Goal: Information Seeking & Learning: Learn about a topic

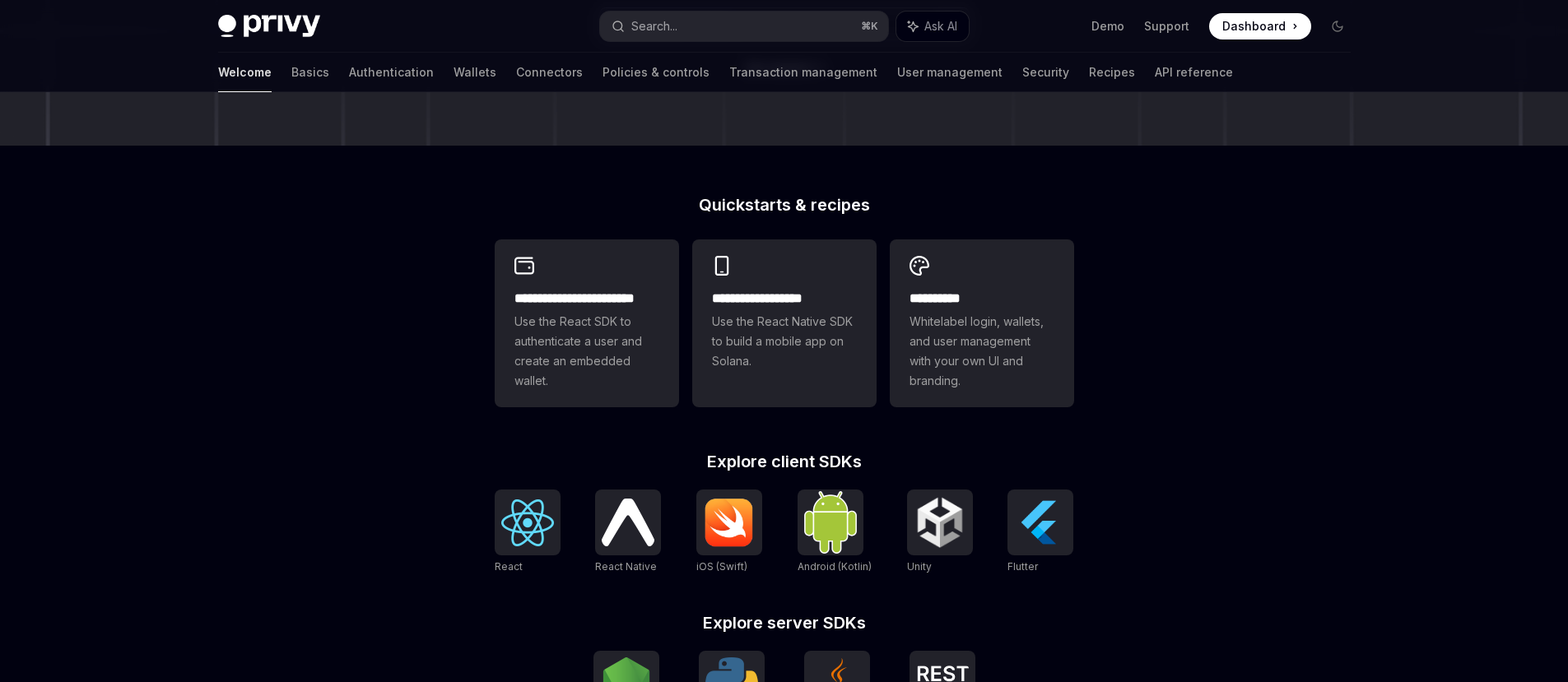
scroll to position [483, 0]
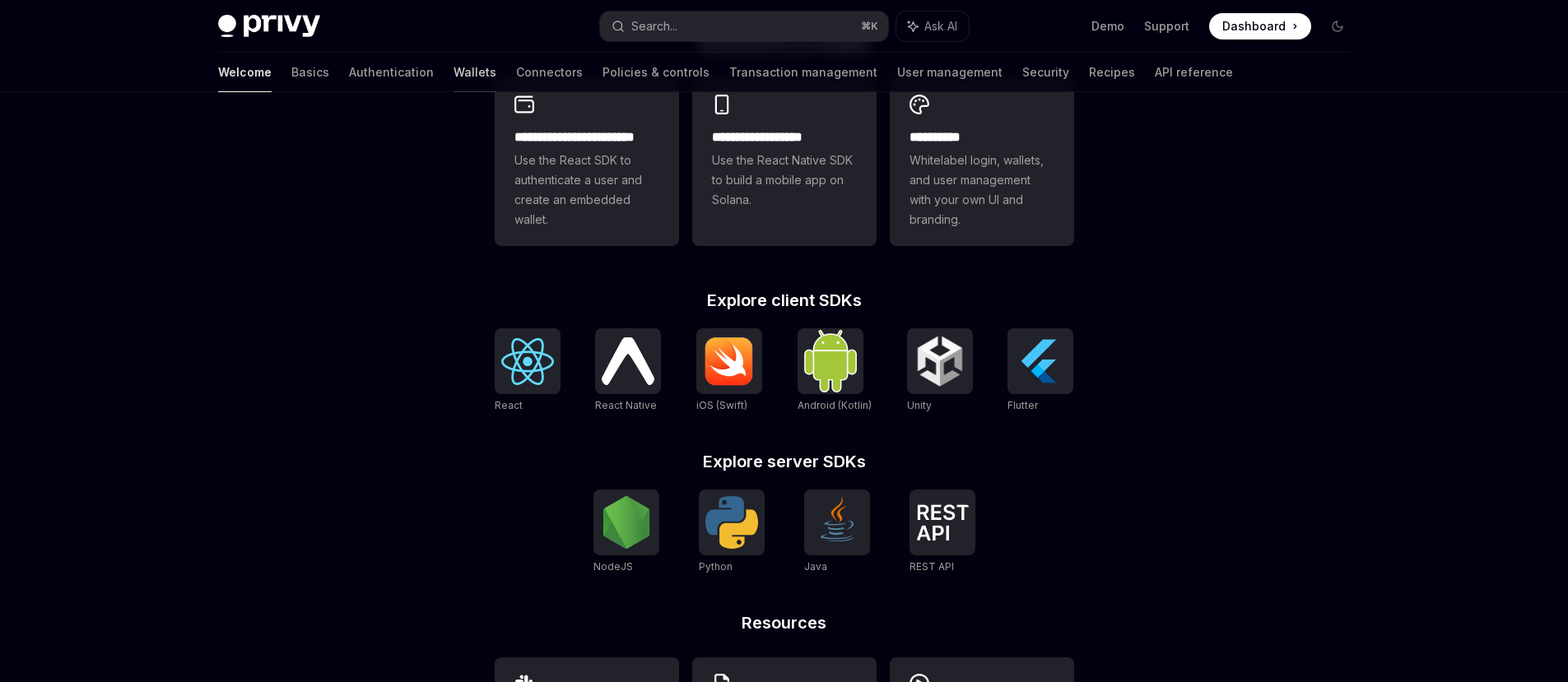
click at [453, 73] on link "Wallets" at bounding box center [474, 73] width 42 height 40
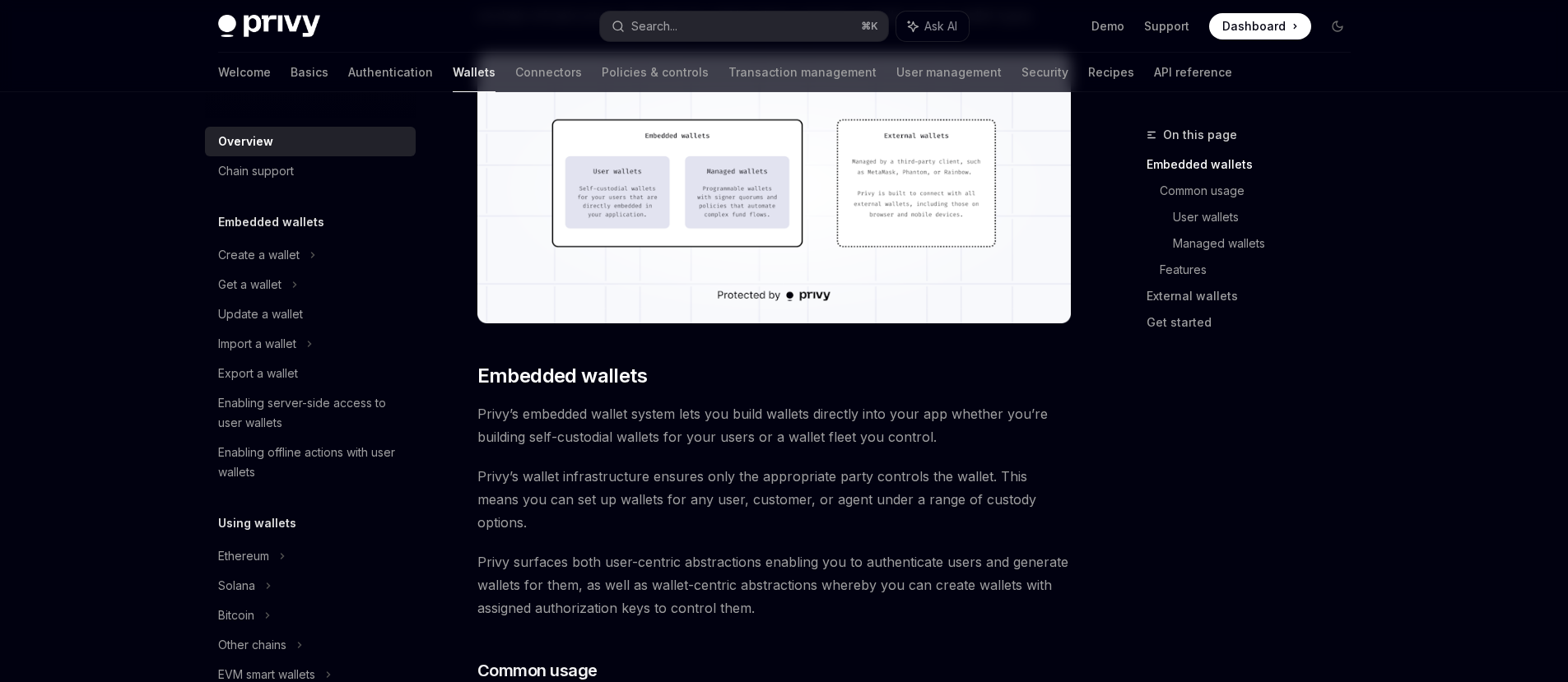
scroll to position [642, 0]
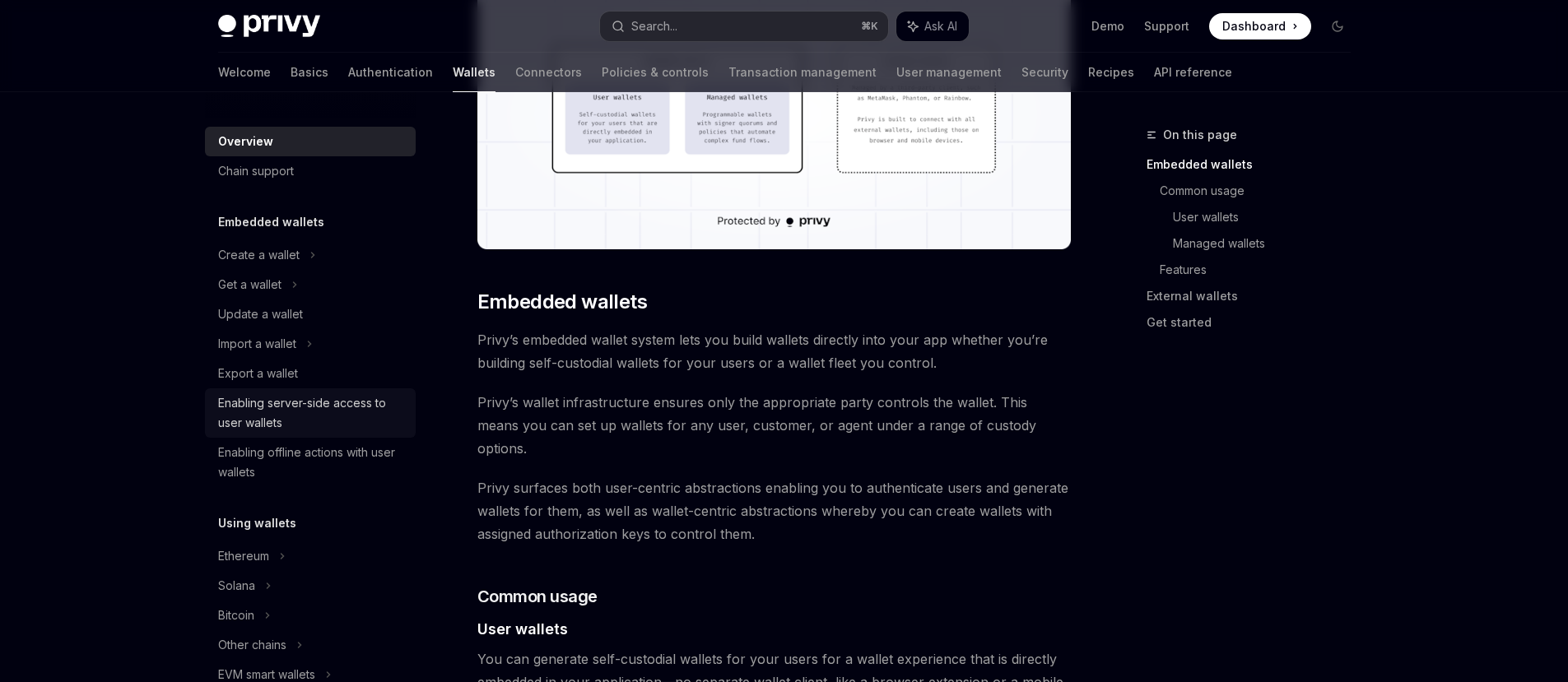
click at [344, 407] on div "Enabling server-side access to user wallets" at bounding box center [311, 414] width 188 height 40
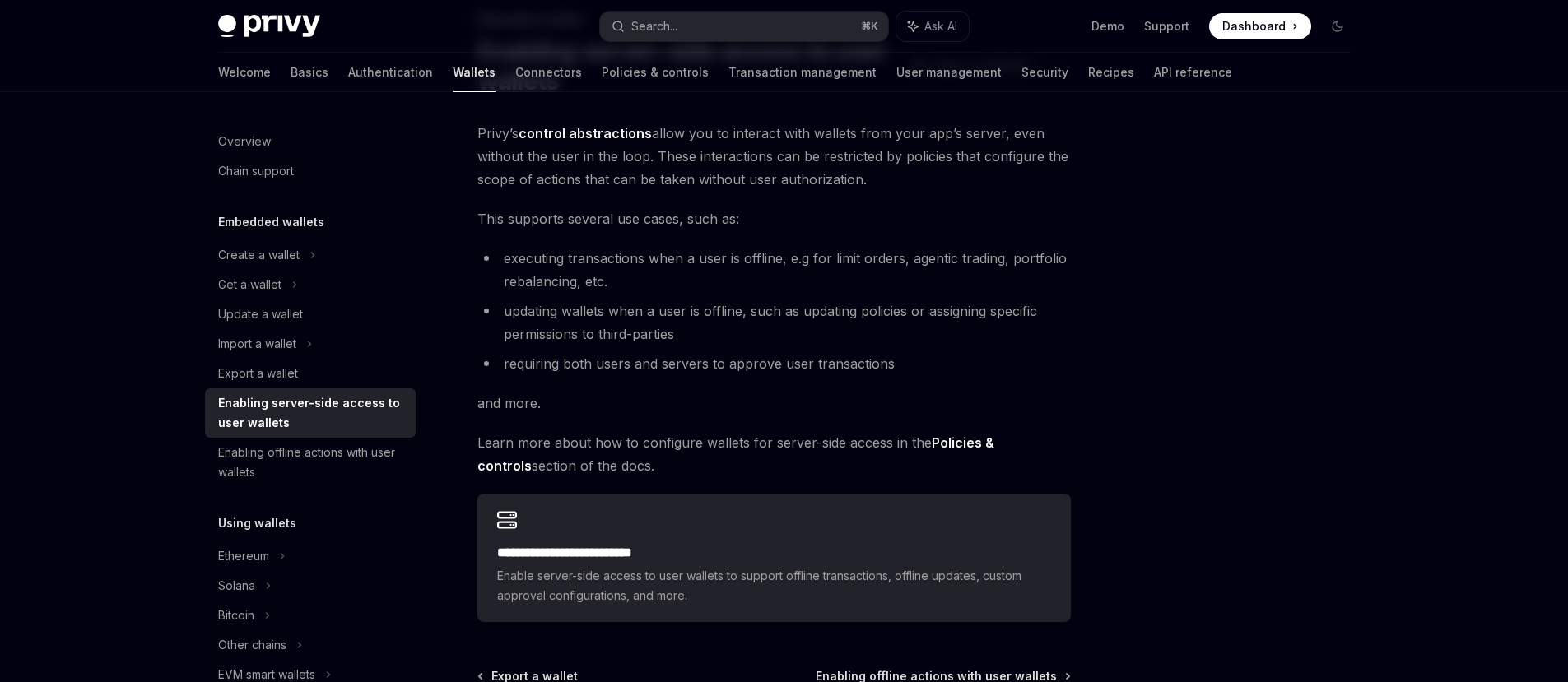
scroll to position [300, 0]
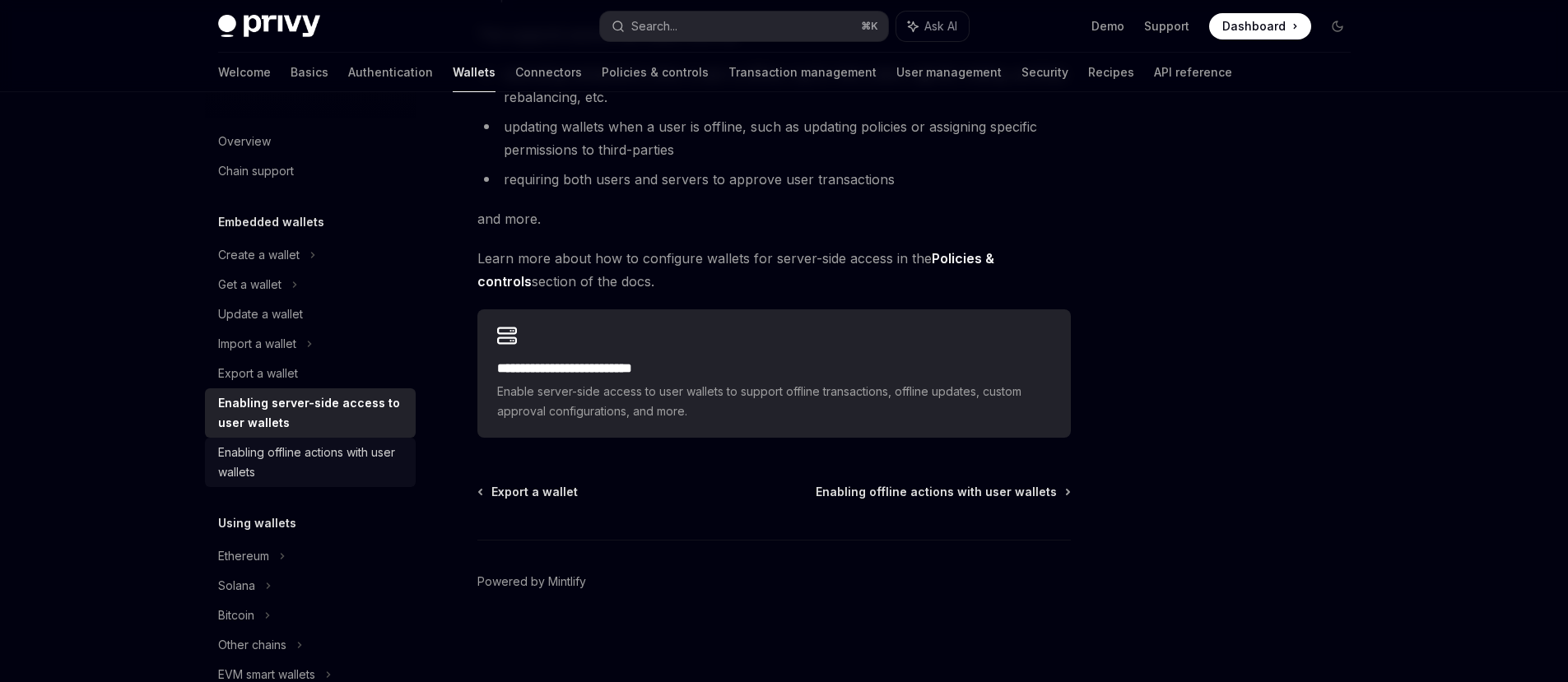
click at [270, 461] on div "Enabling offline actions with user wallets" at bounding box center [311, 463] width 188 height 40
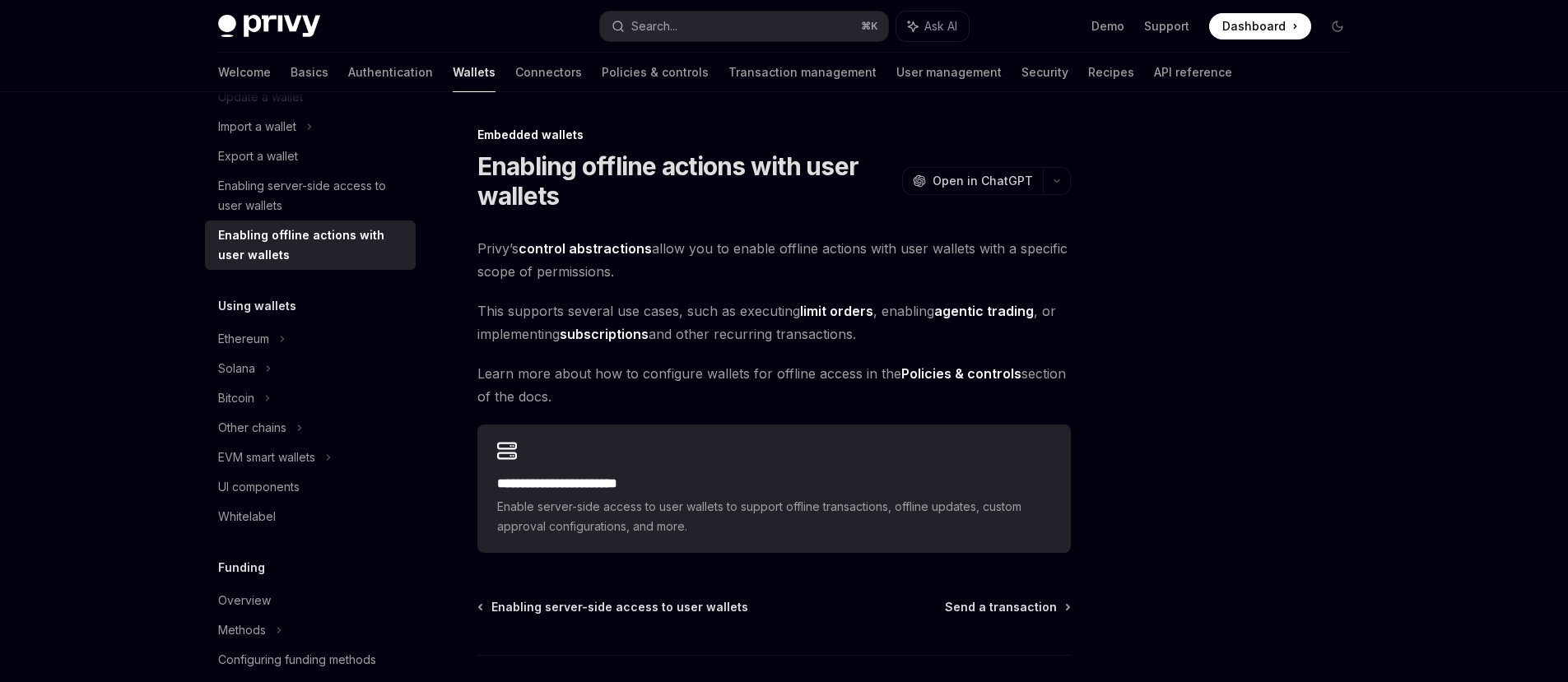
scroll to position [204, 0]
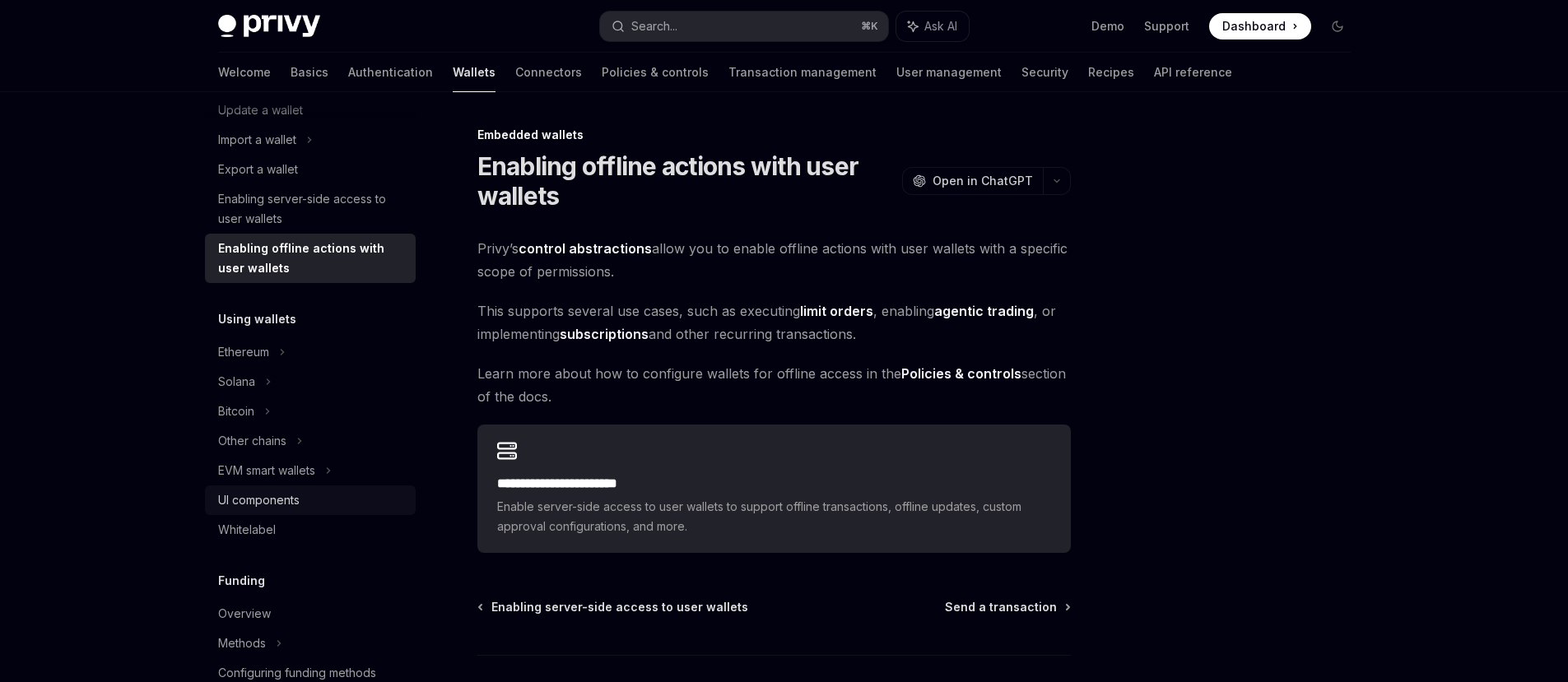
click at [272, 496] on div "UI components" at bounding box center [258, 500] width 81 height 20
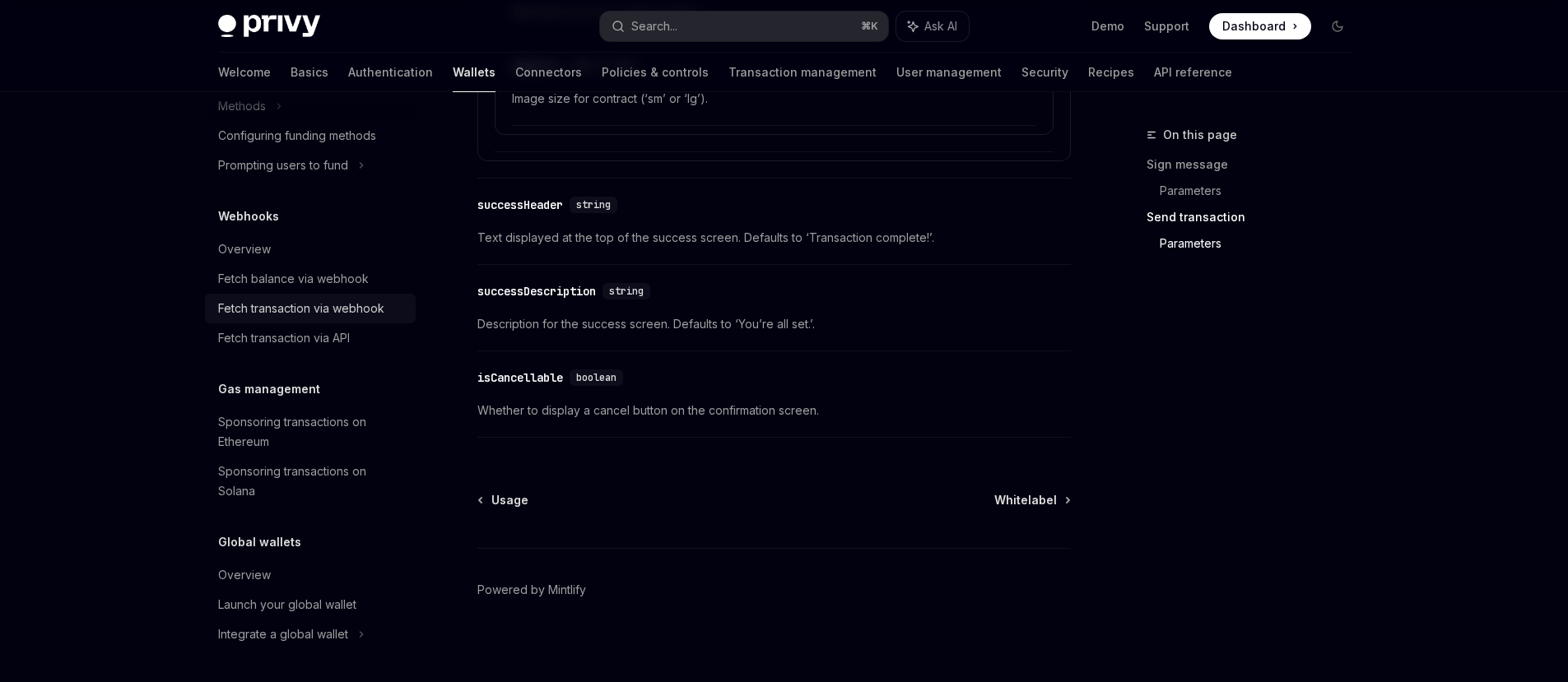
scroll to position [3012, 0]
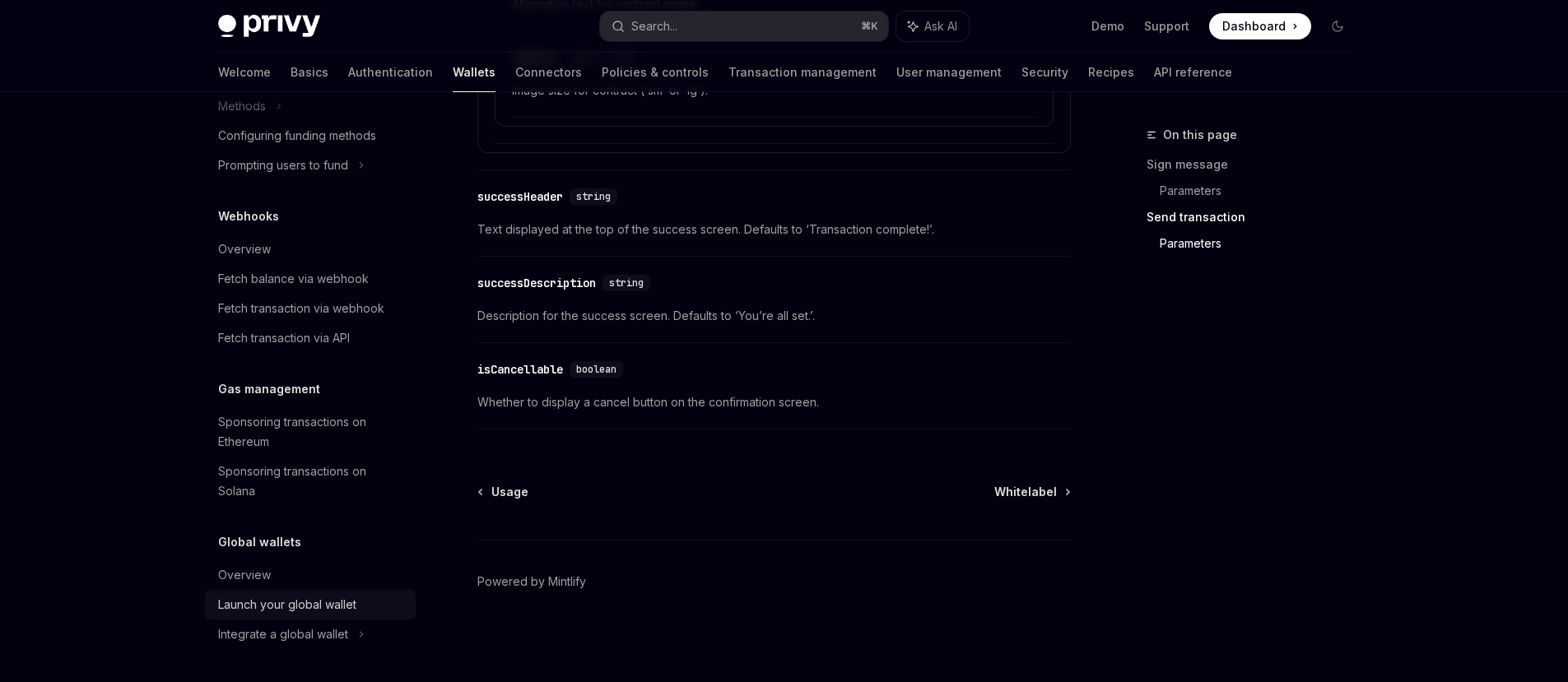
click at [296, 600] on div "Launch your global wallet" at bounding box center [286, 605] width 139 height 20
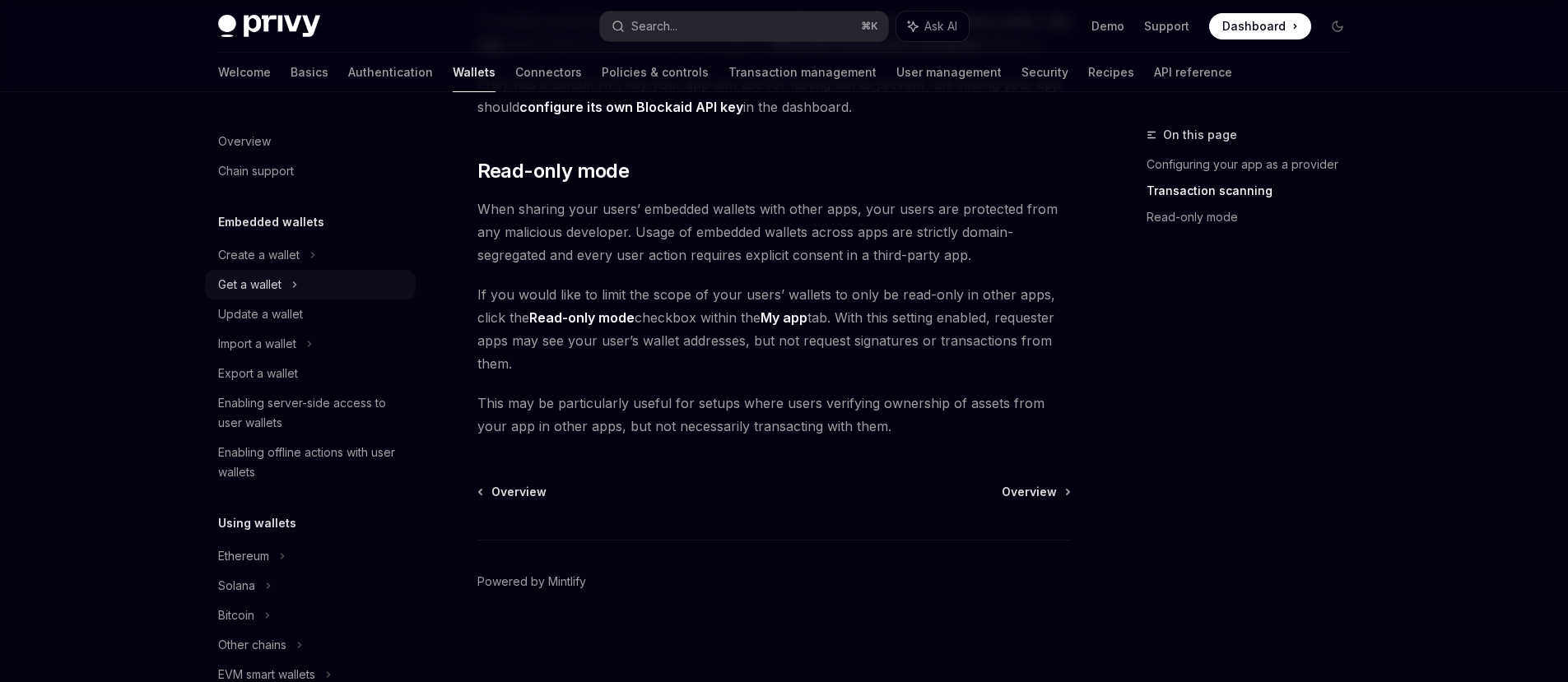
click at [264, 282] on div "Get a wallet" at bounding box center [249, 284] width 63 height 20
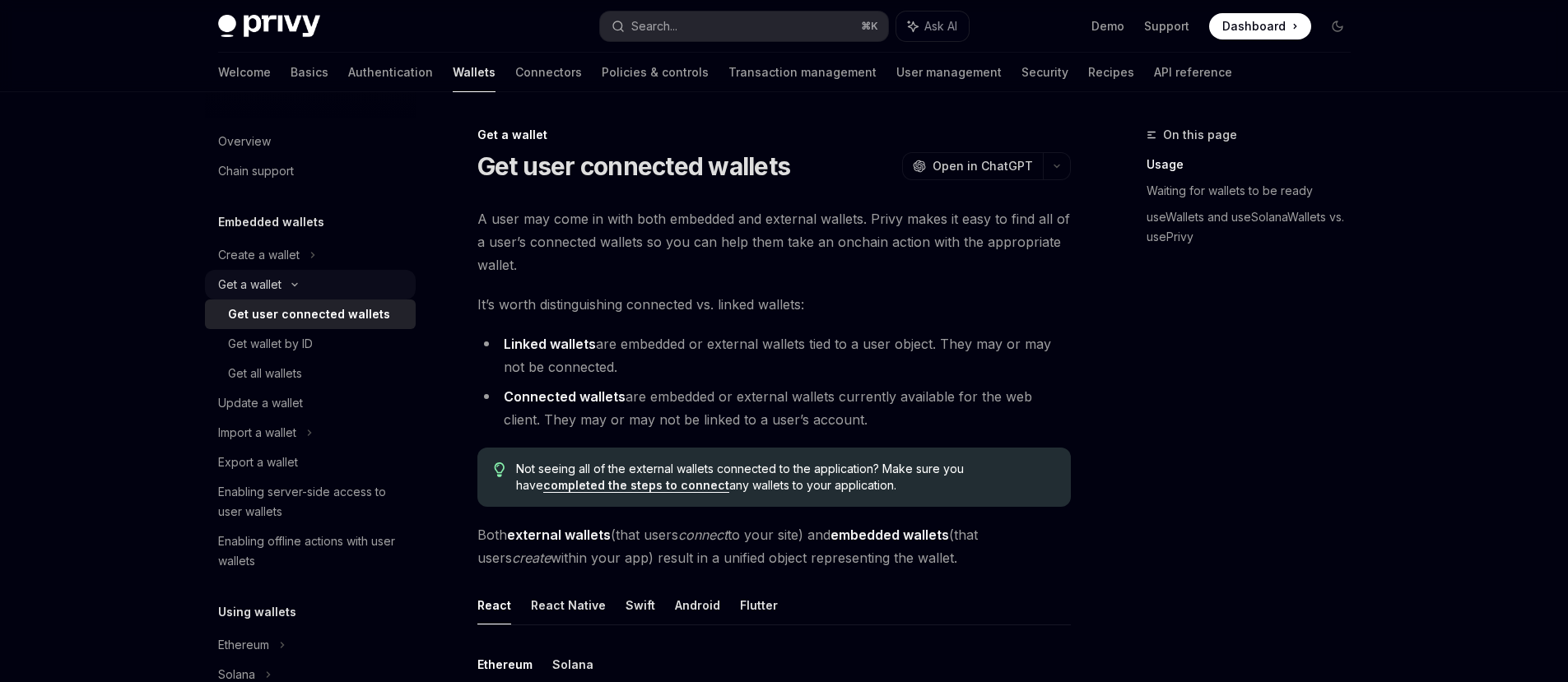
click at [264, 282] on div "Get a wallet" at bounding box center [249, 284] width 63 height 20
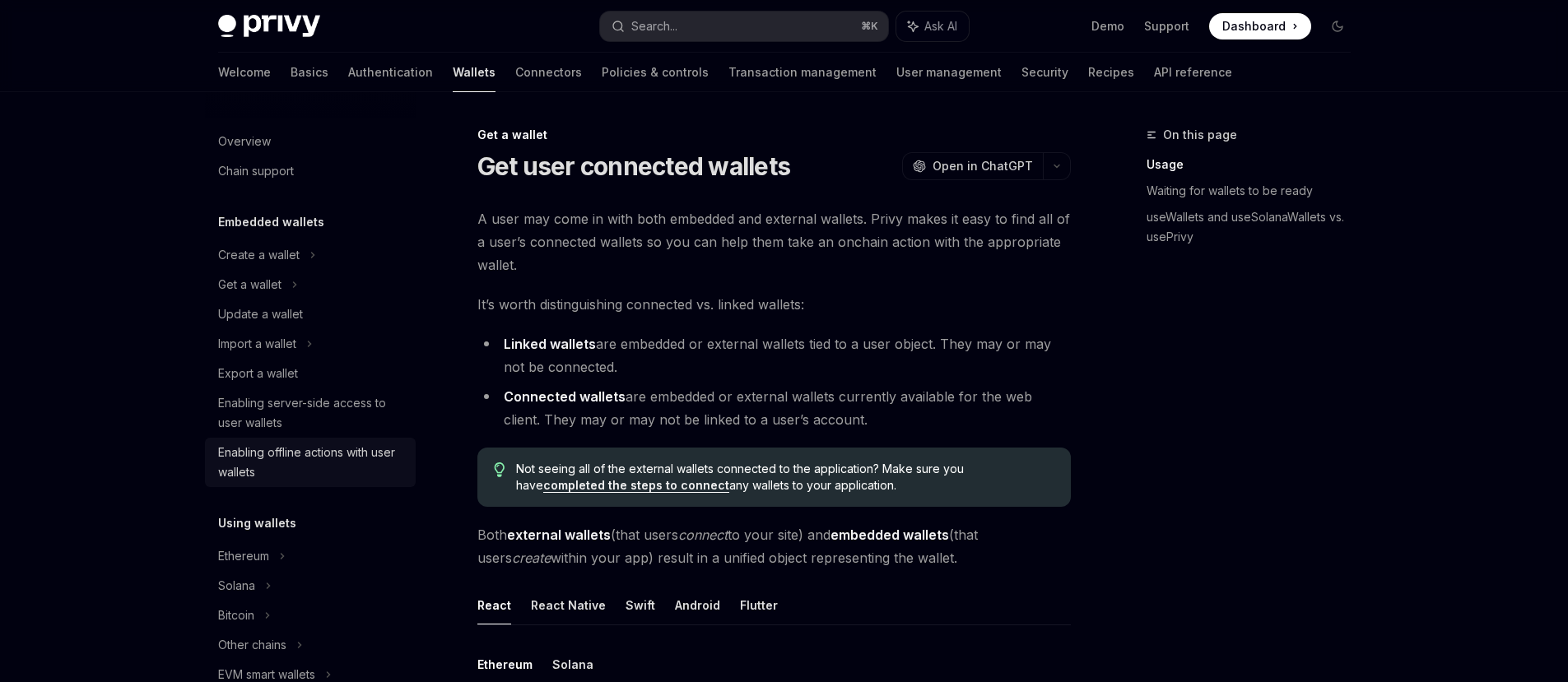
click at [283, 451] on div "Enabling offline actions with user wallets" at bounding box center [311, 463] width 188 height 40
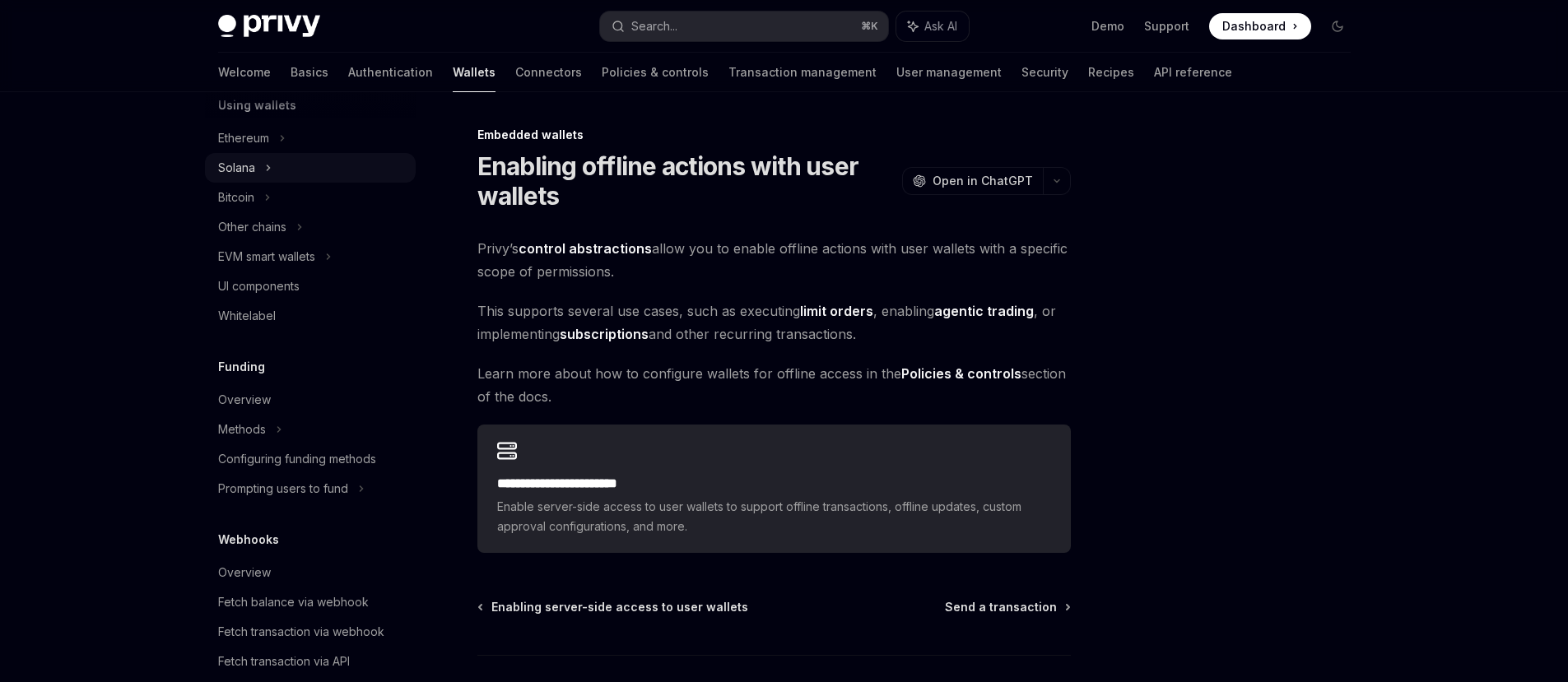
scroll to position [495, 0]
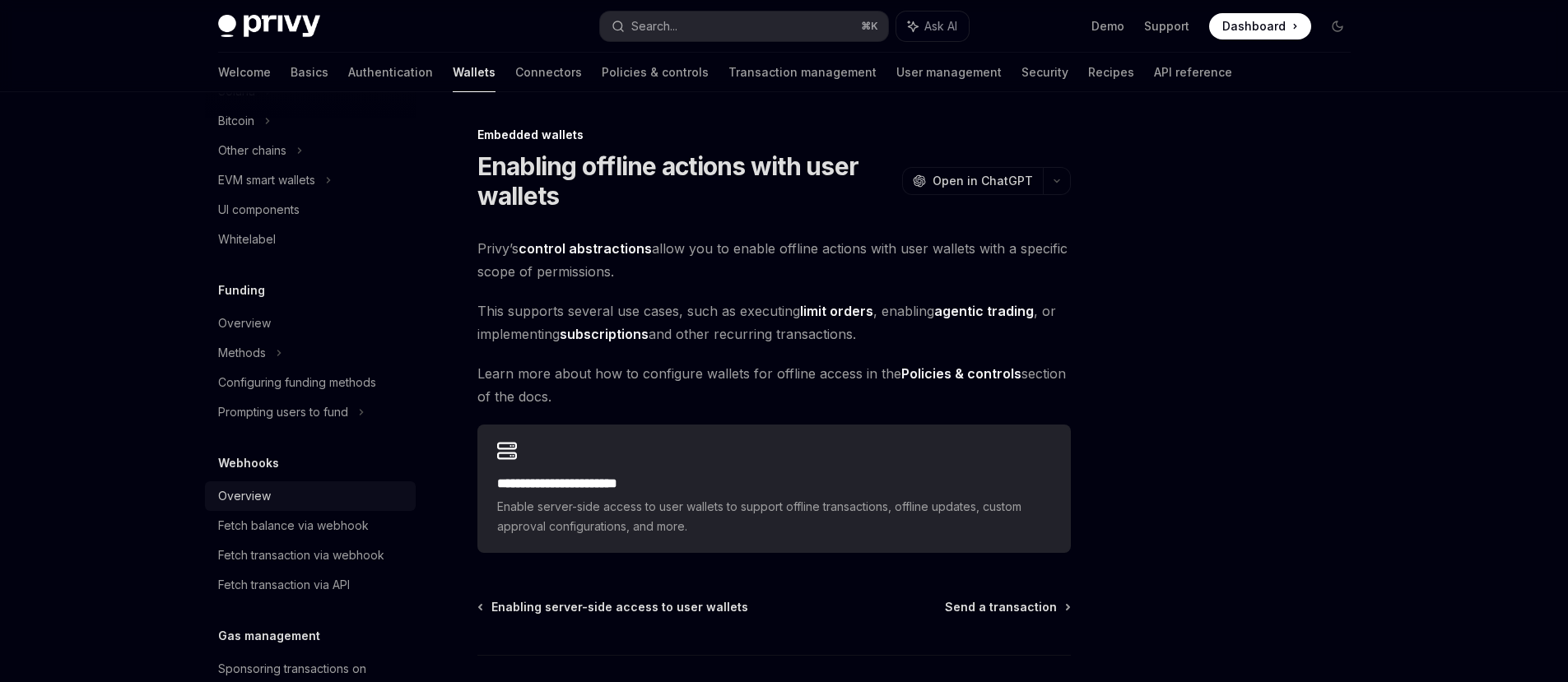
click at [244, 493] on div "Overview" at bounding box center [244, 495] width 53 height 20
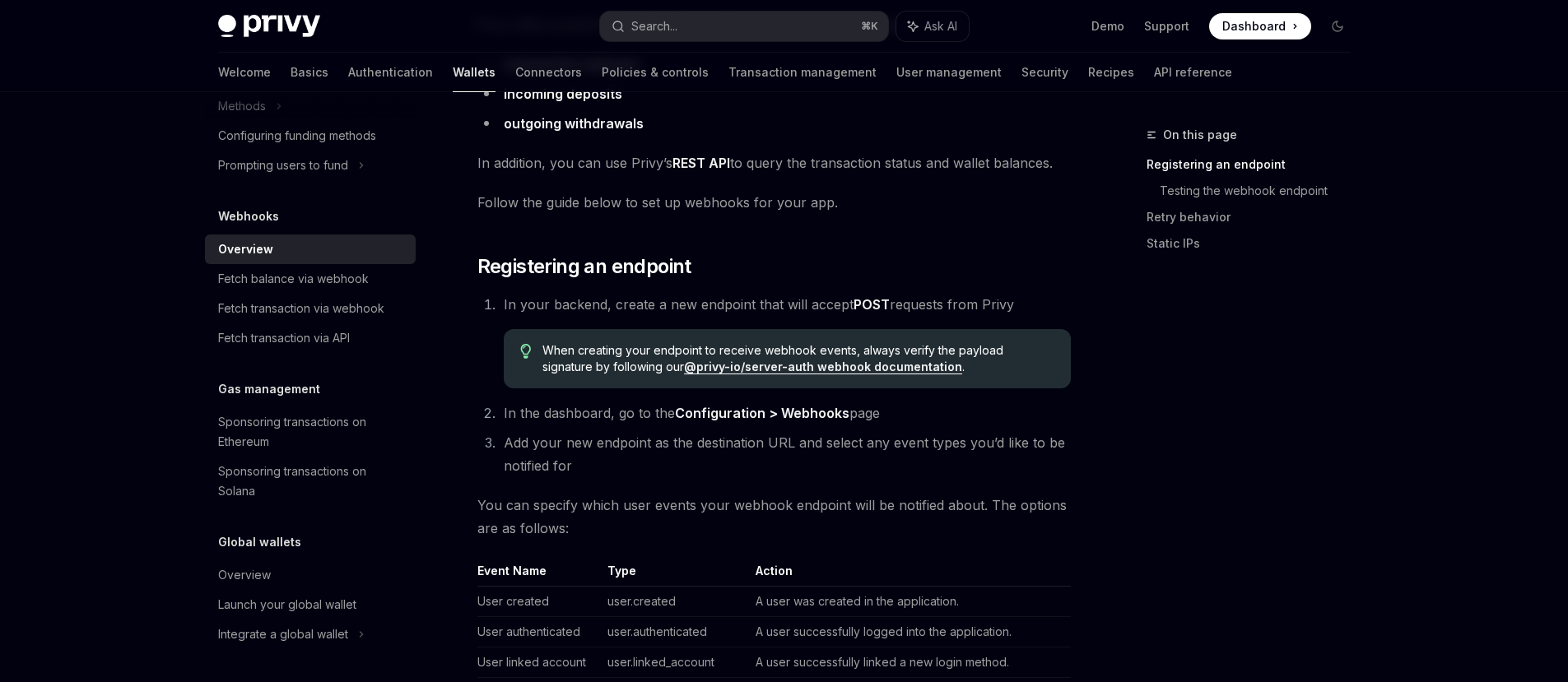
scroll to position [253, 0]
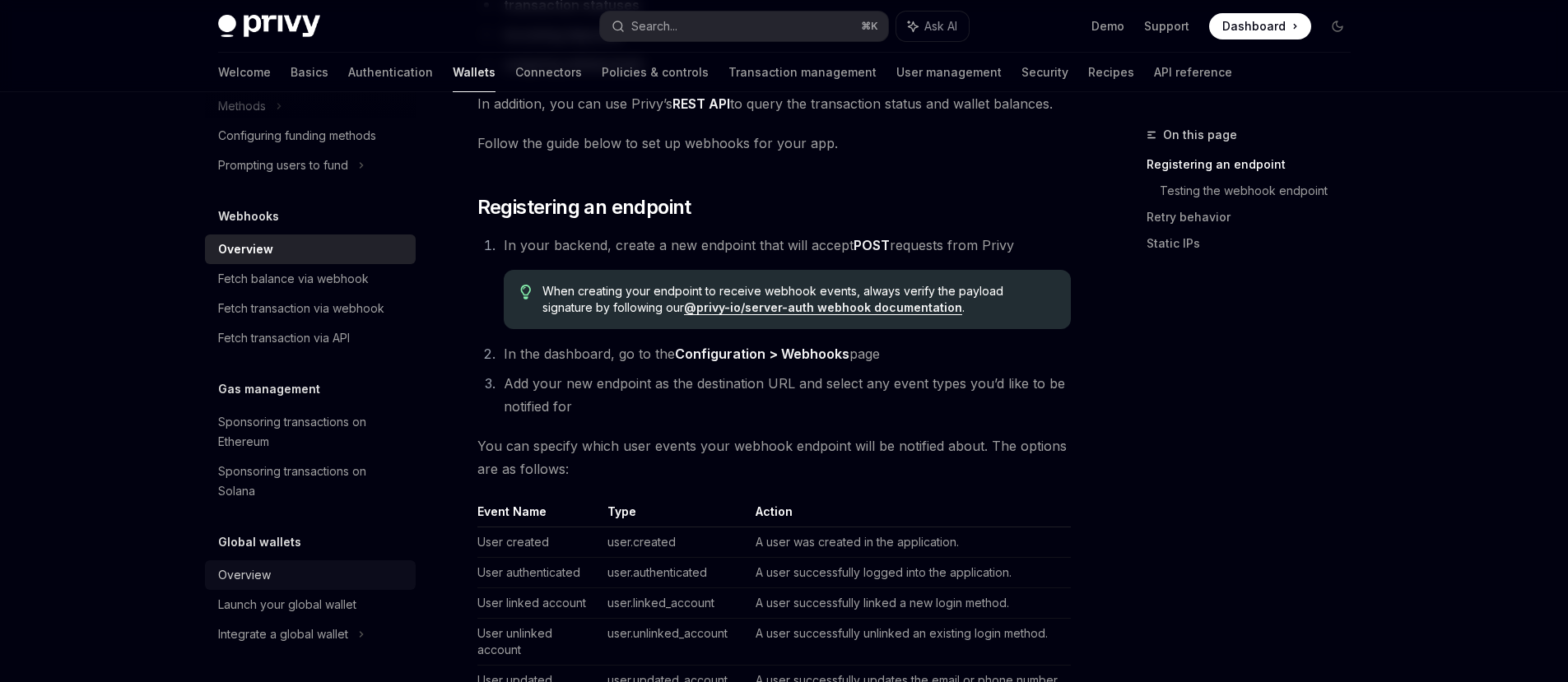
click at [251, 576] on div "Overview" at bounding box center [244, 575] width 53 height 20
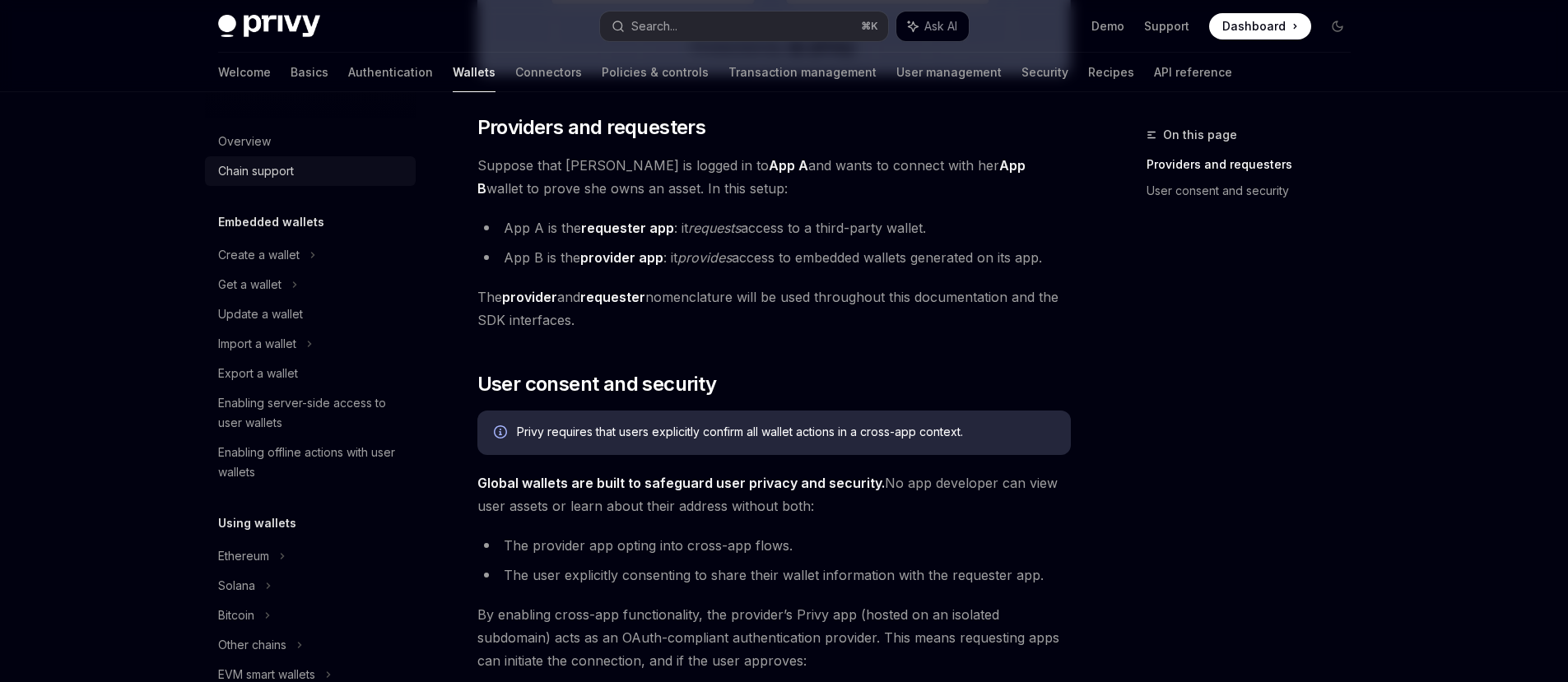
scroll to position [491, 0]
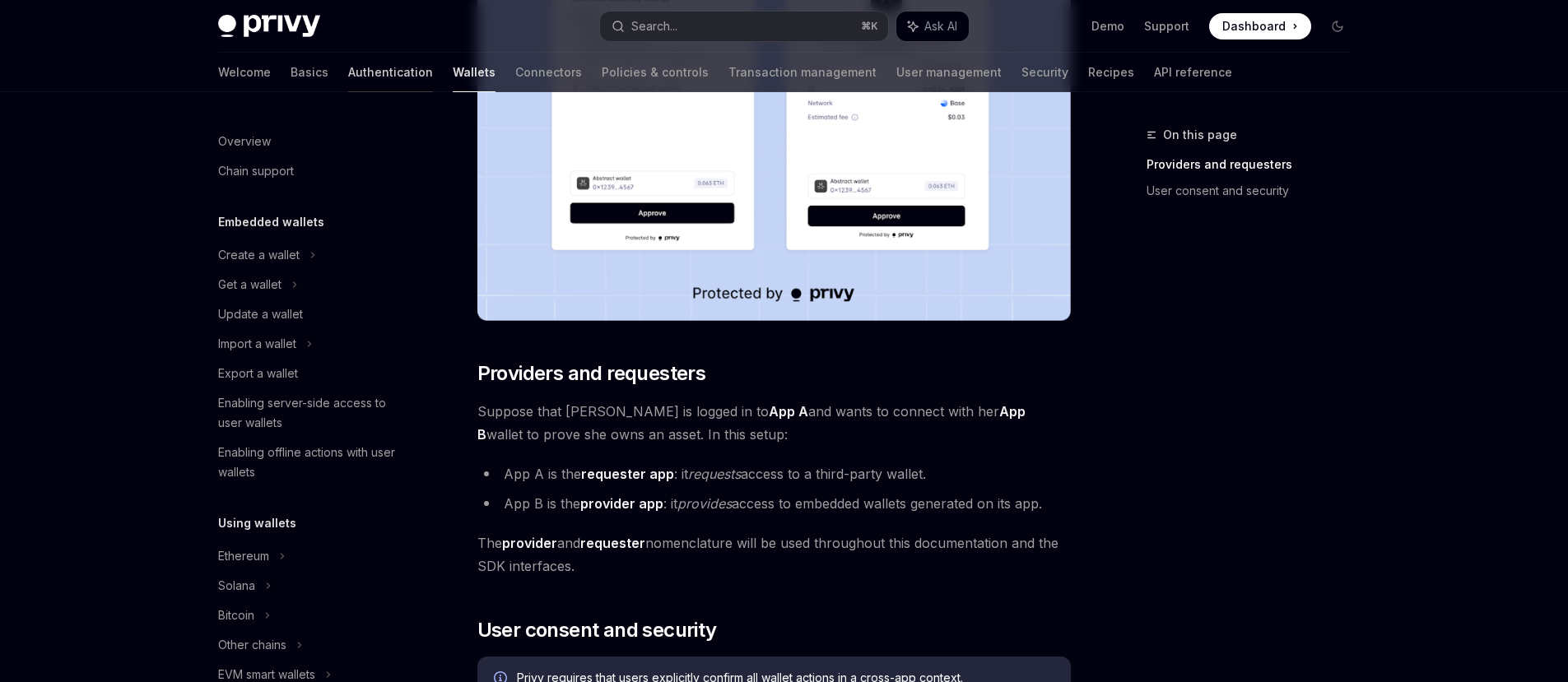
click at [349, 74] on link "Authentication" at bounding box center [391, 73] width 85 height 40
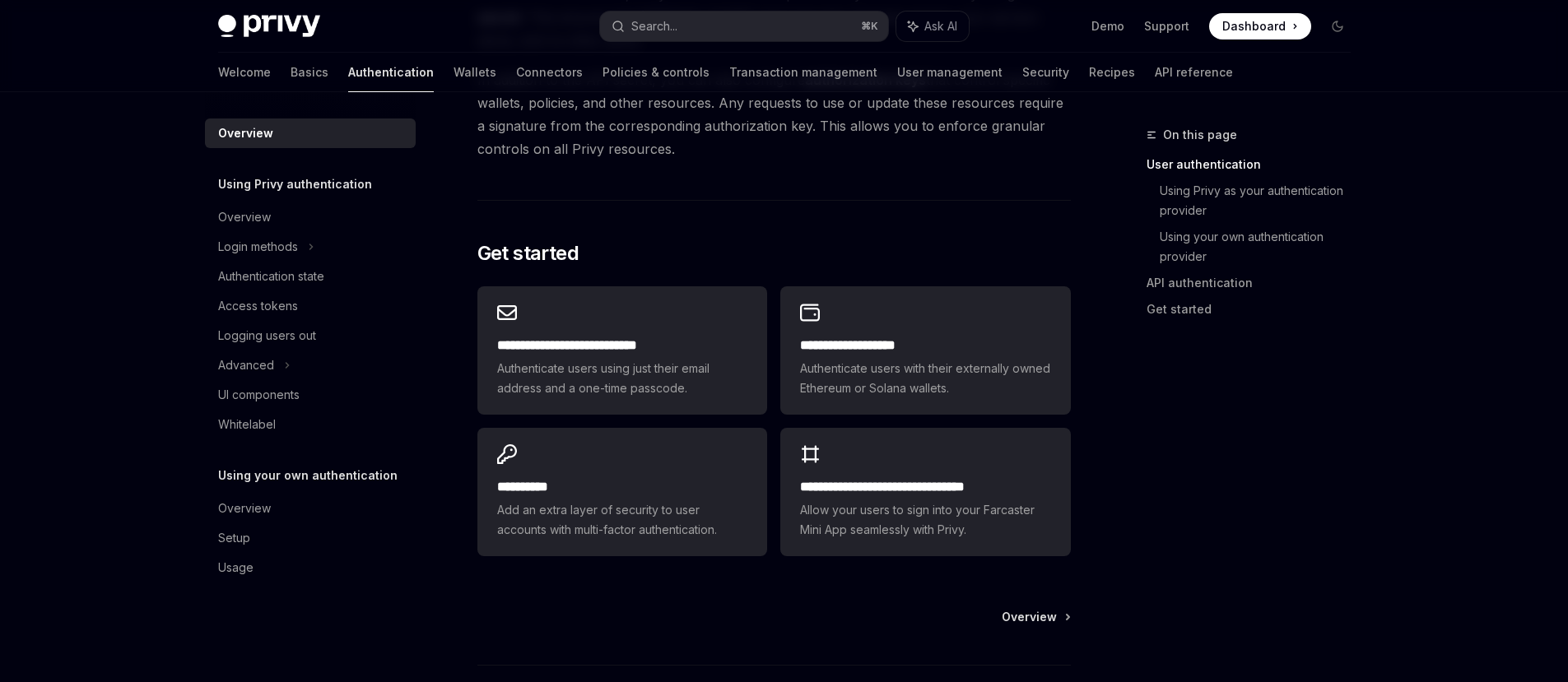
scroll to position [1259, 0]
click at [1049, 617] on span "Overview" at bounding box center [1029, 616] width 56 height 16
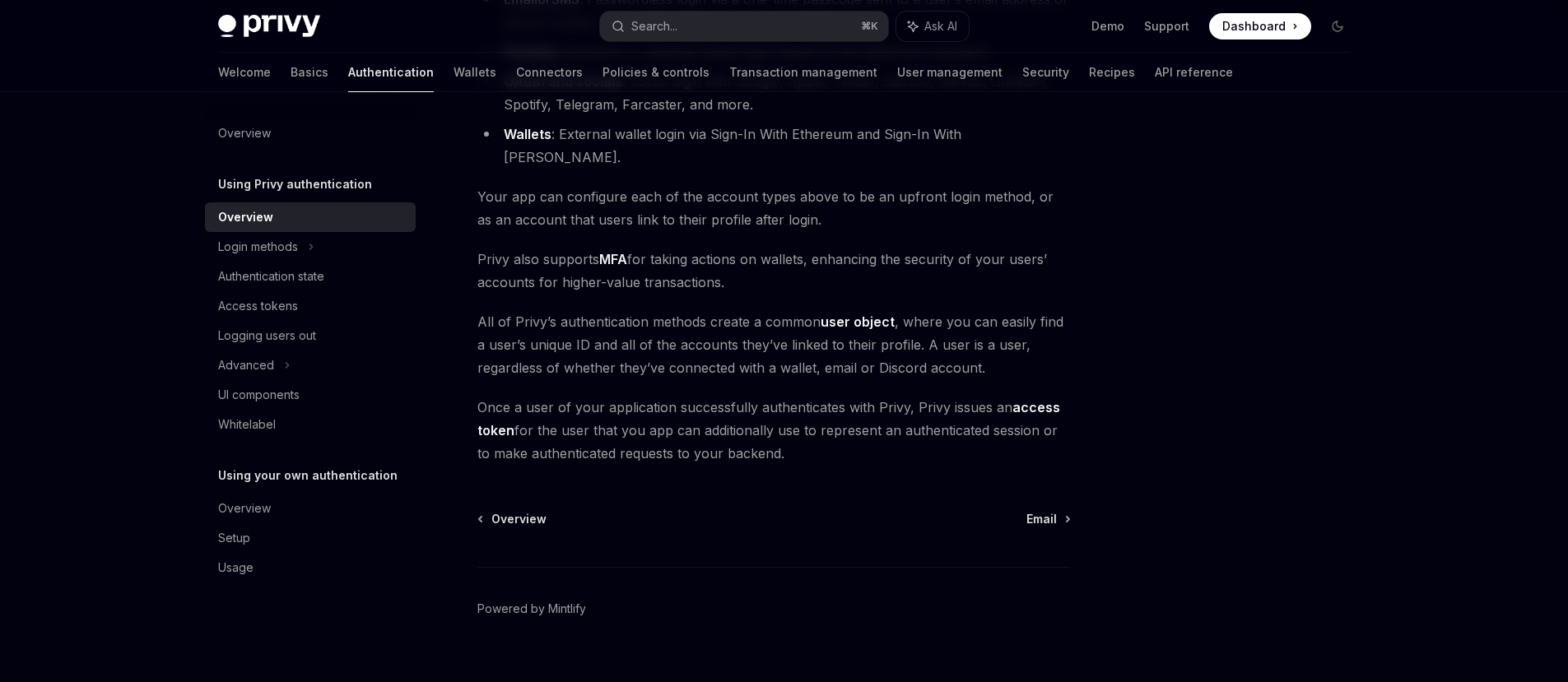
scroll to position [293, 0]
click at [256, 361] on div "Advanced" at bounding box center [245, 365] width 56 height 20
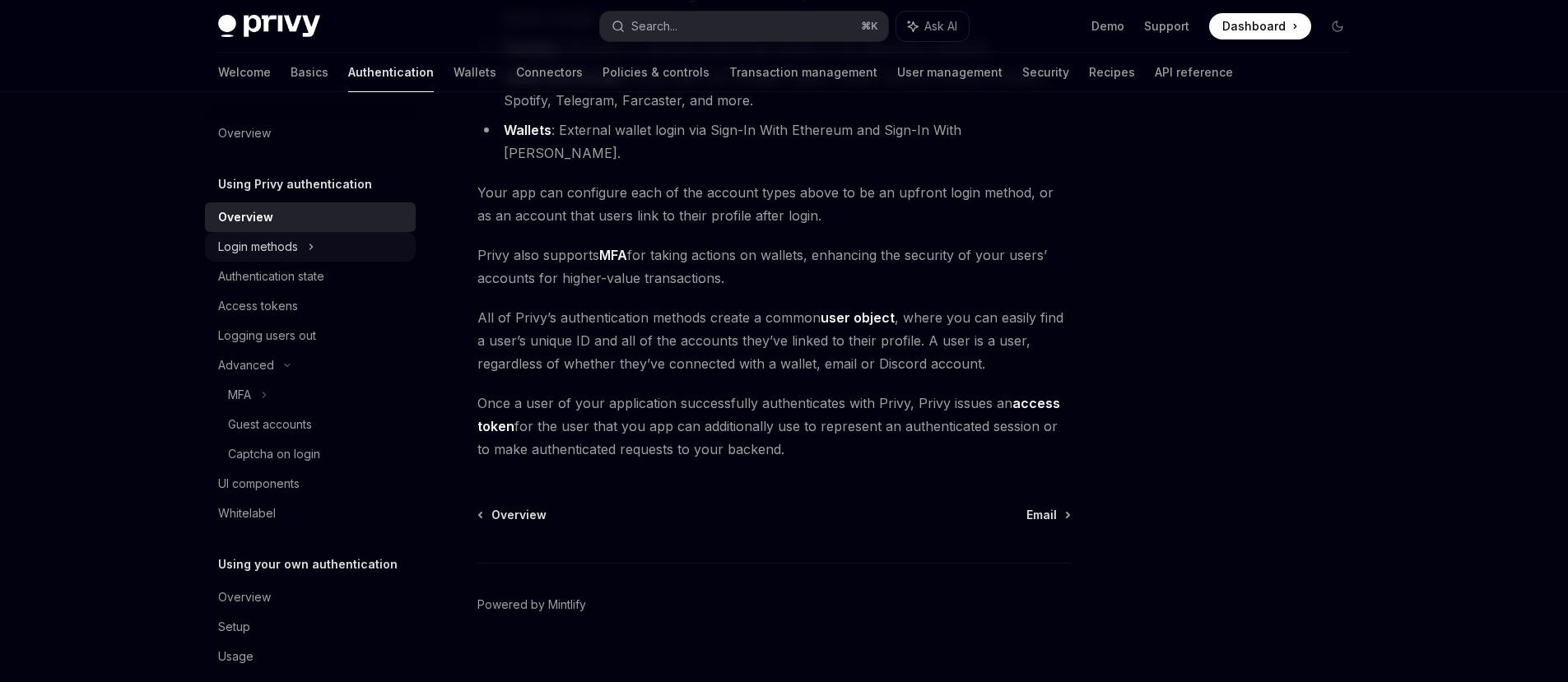
click at [261, 241] on div "Login methods" at bounding box center [257, 247] width 80 height 20
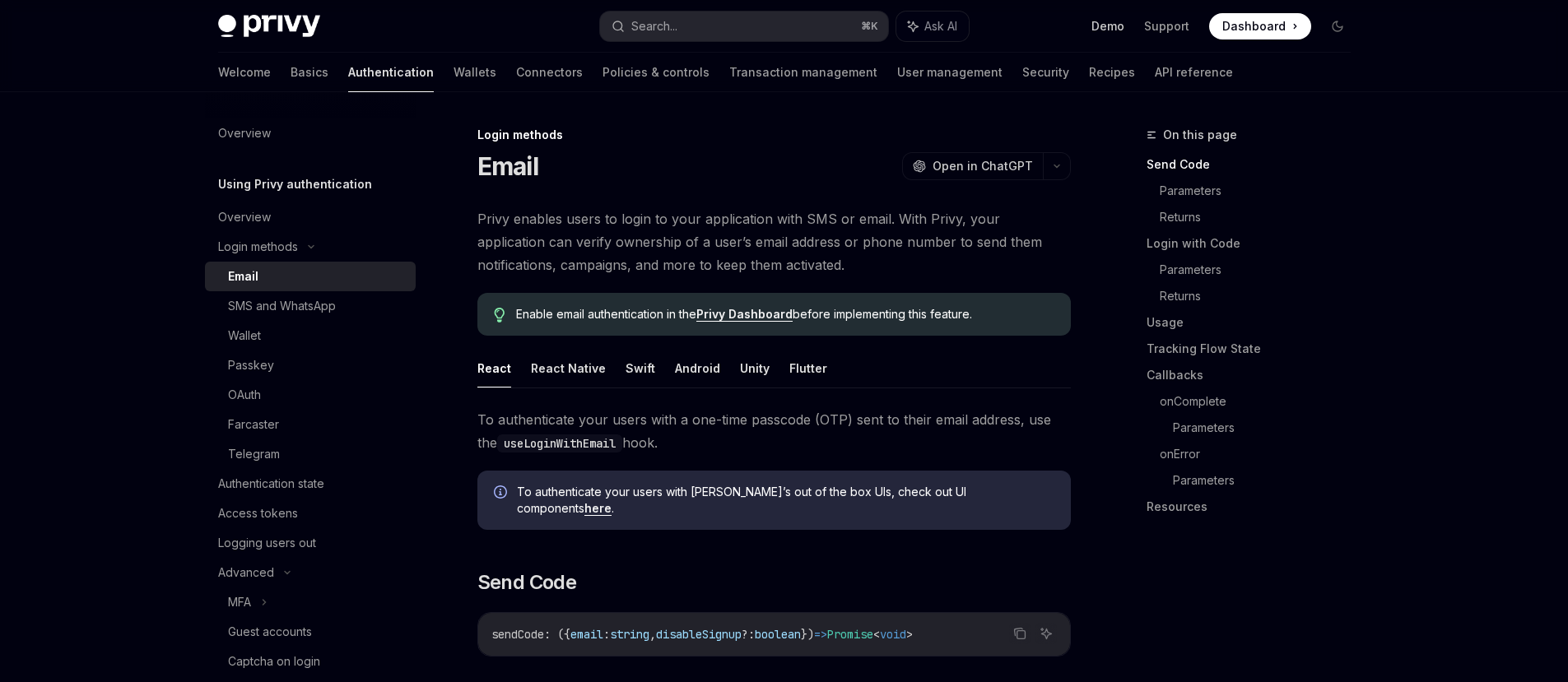
click at [1112, 27] on link "Demo" at bounding box center [1107, 25] width 33 height 16
click at [237, 448] on div "Telegram" at bounding box center [253, 454] width 52 height 20
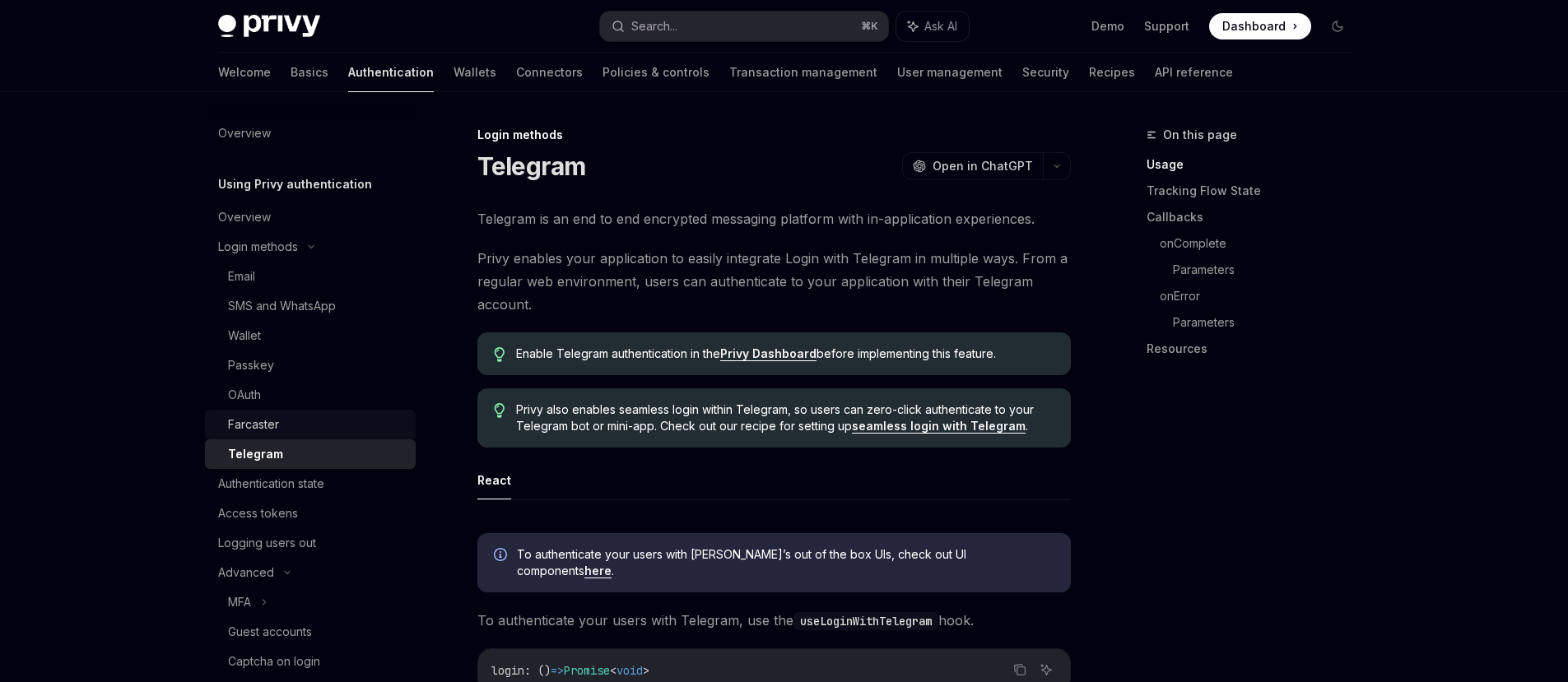
click at [251, 423] on div "Farcaster" at bounding box center [253, 424] width 51 height 20
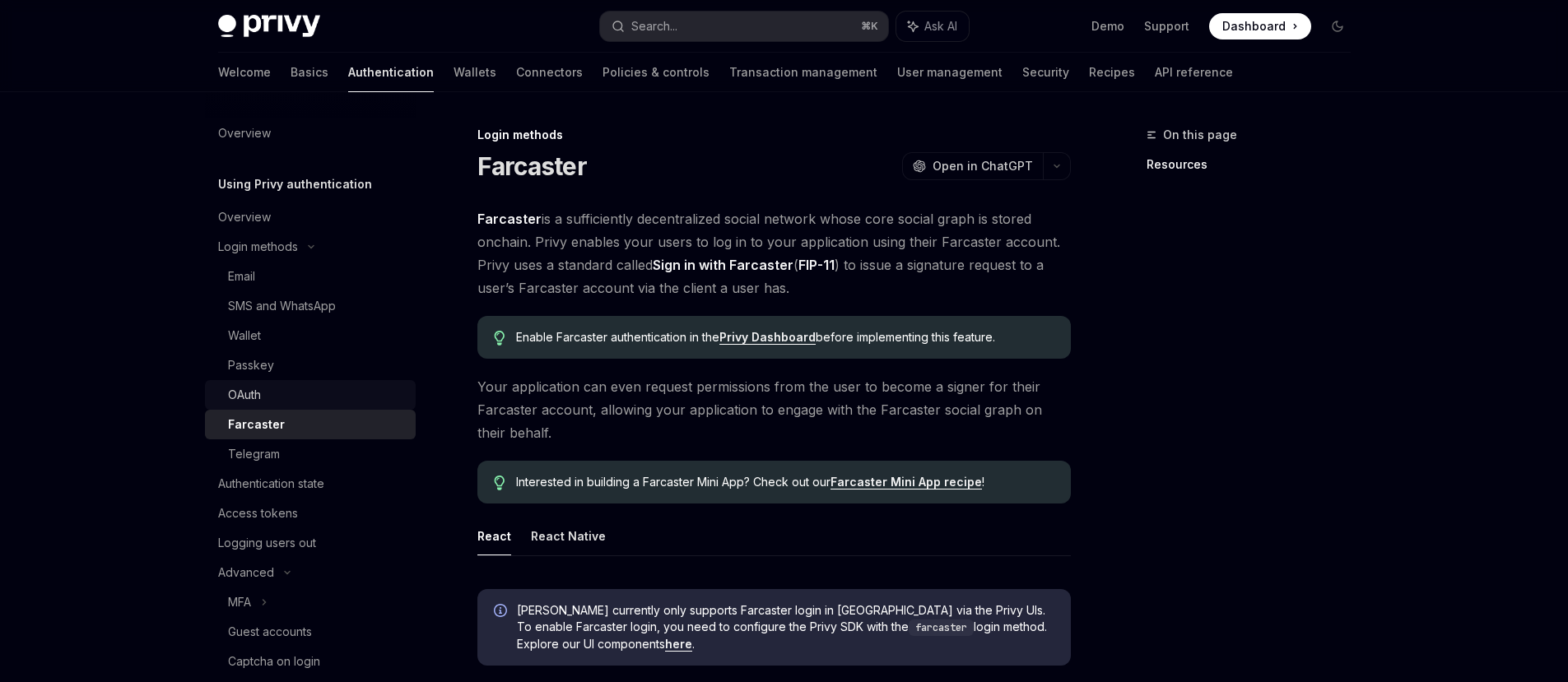
click at [237, 399] on div "OAuth" at bounding box center [244, 395] width 33 height 20
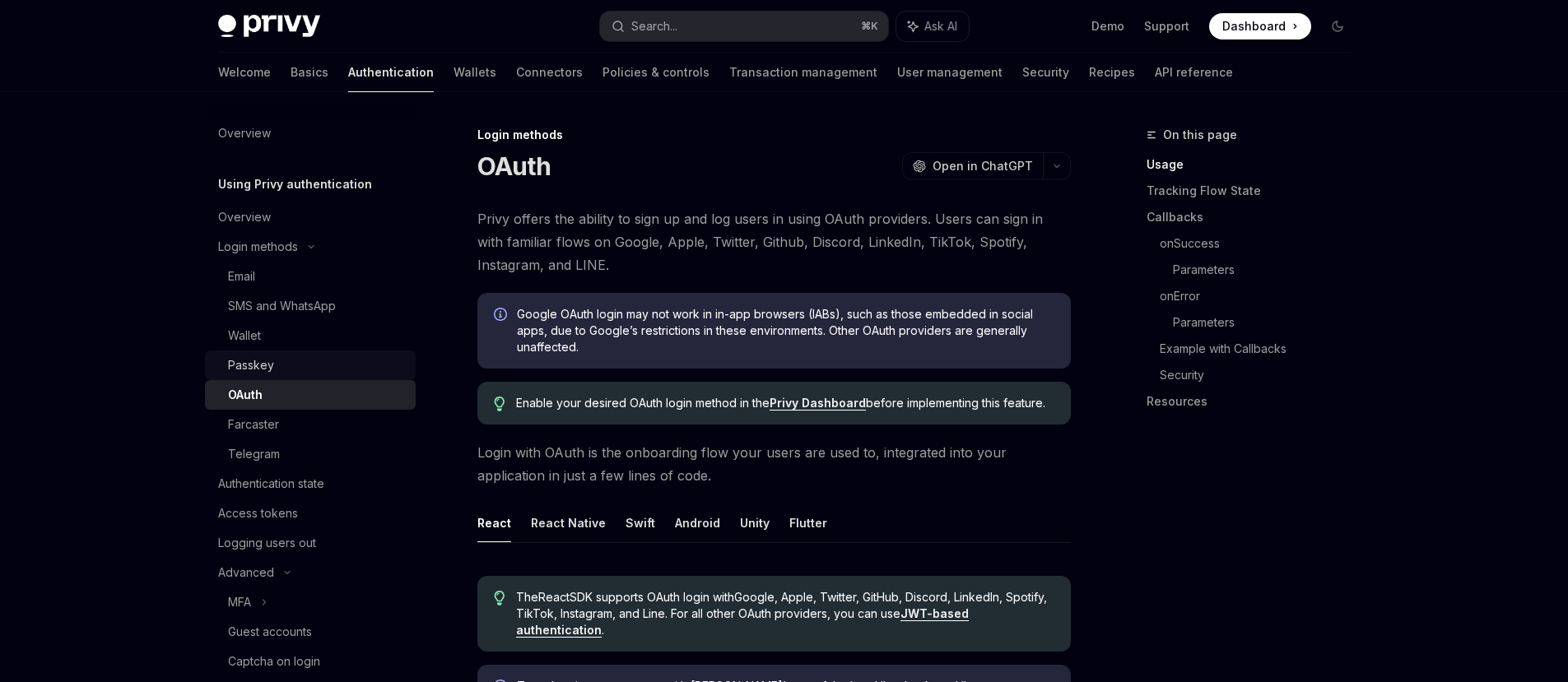
click at [248, 363] on div "Passkey" at bounding box center [251, 365] width 46 height 20
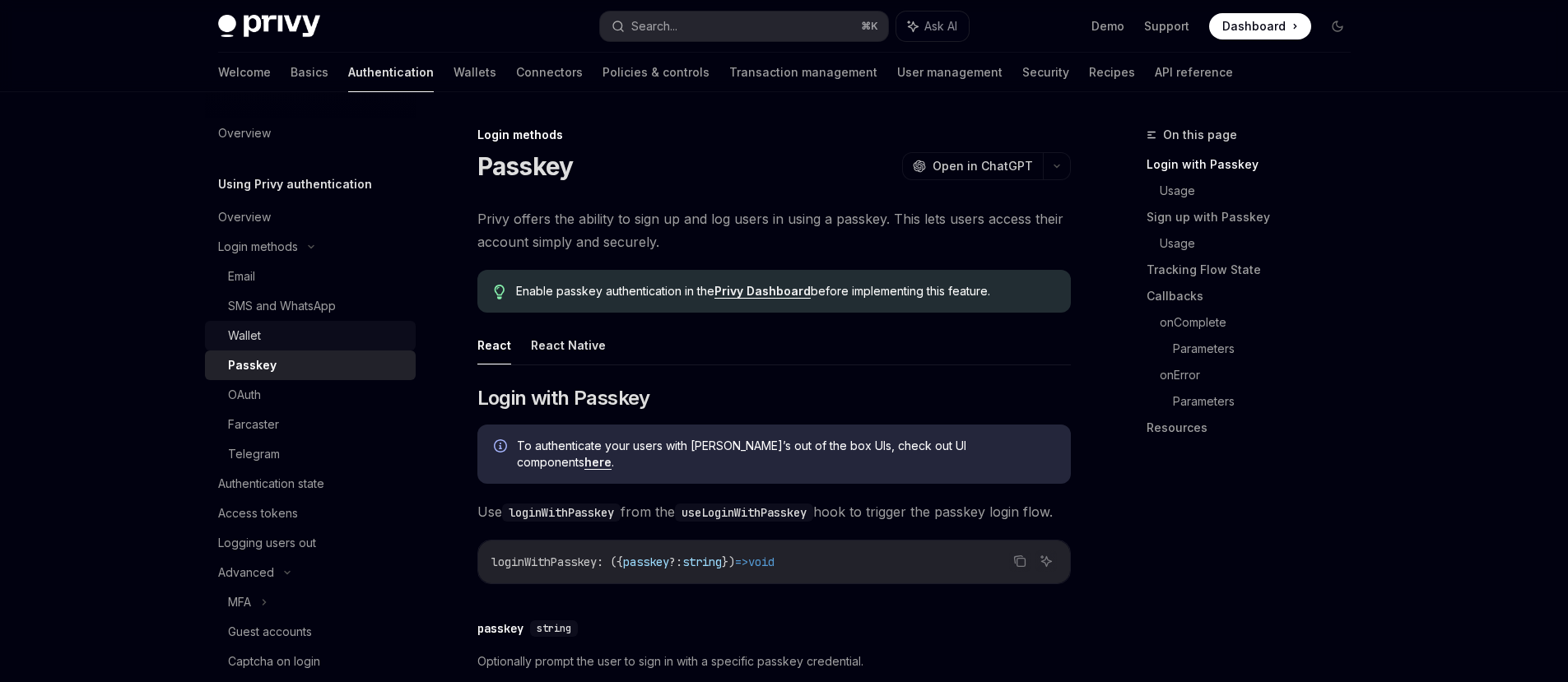
click at [247, 341] on div "Wallet" at bounding box center [244, 335] width 33 height 20
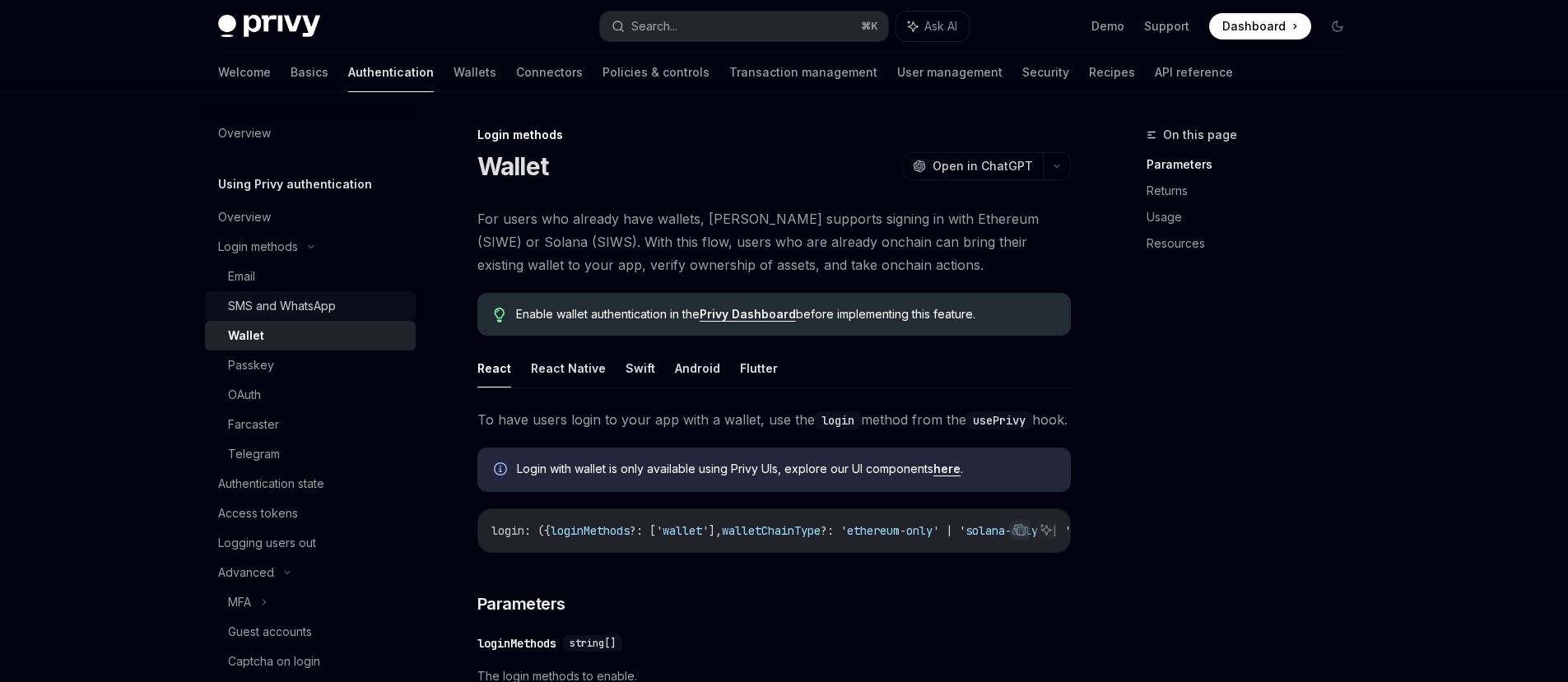
click at [261, 307] on div "SMS and WhatsApp" at bounding box center [282, 305] width 107 height 20
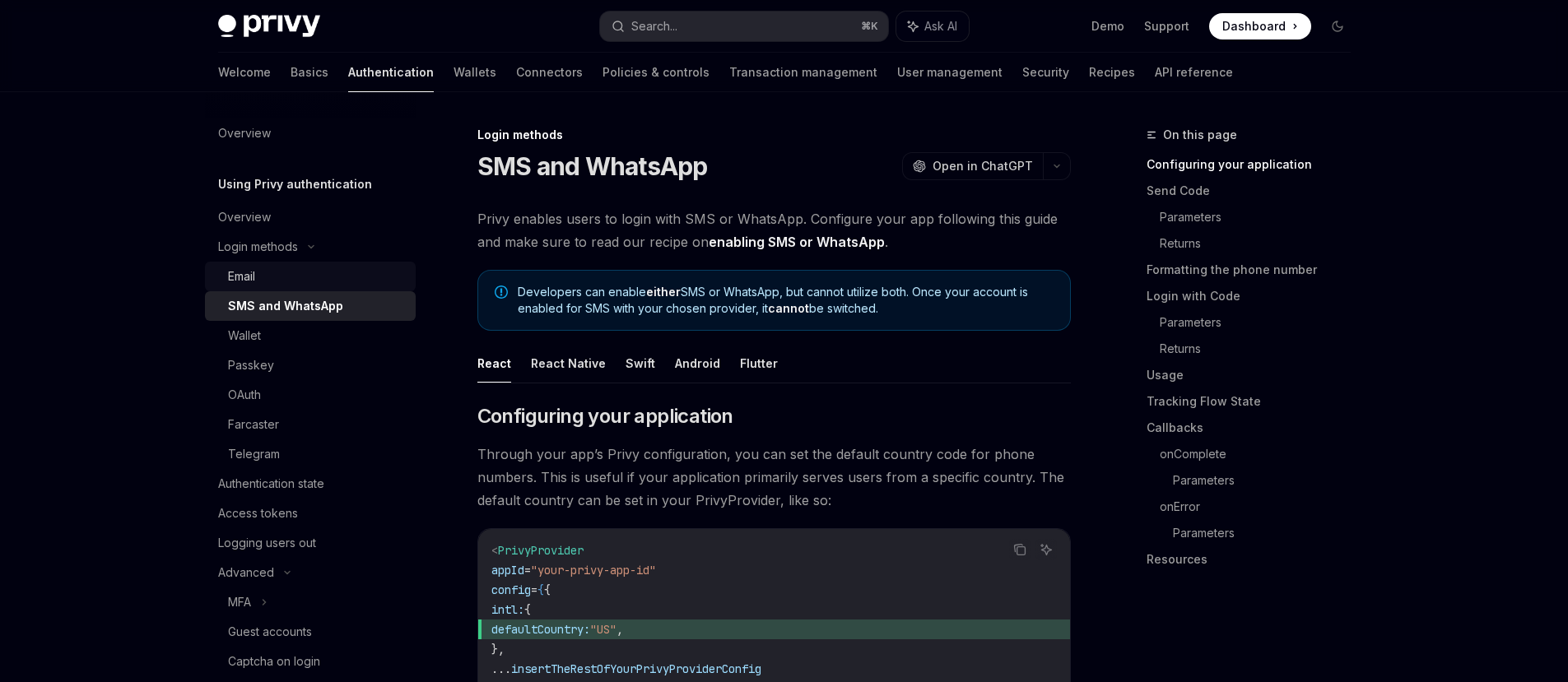
click at [250, 279] on div "Email" at bounding box center [241, 276] width 27 height 20
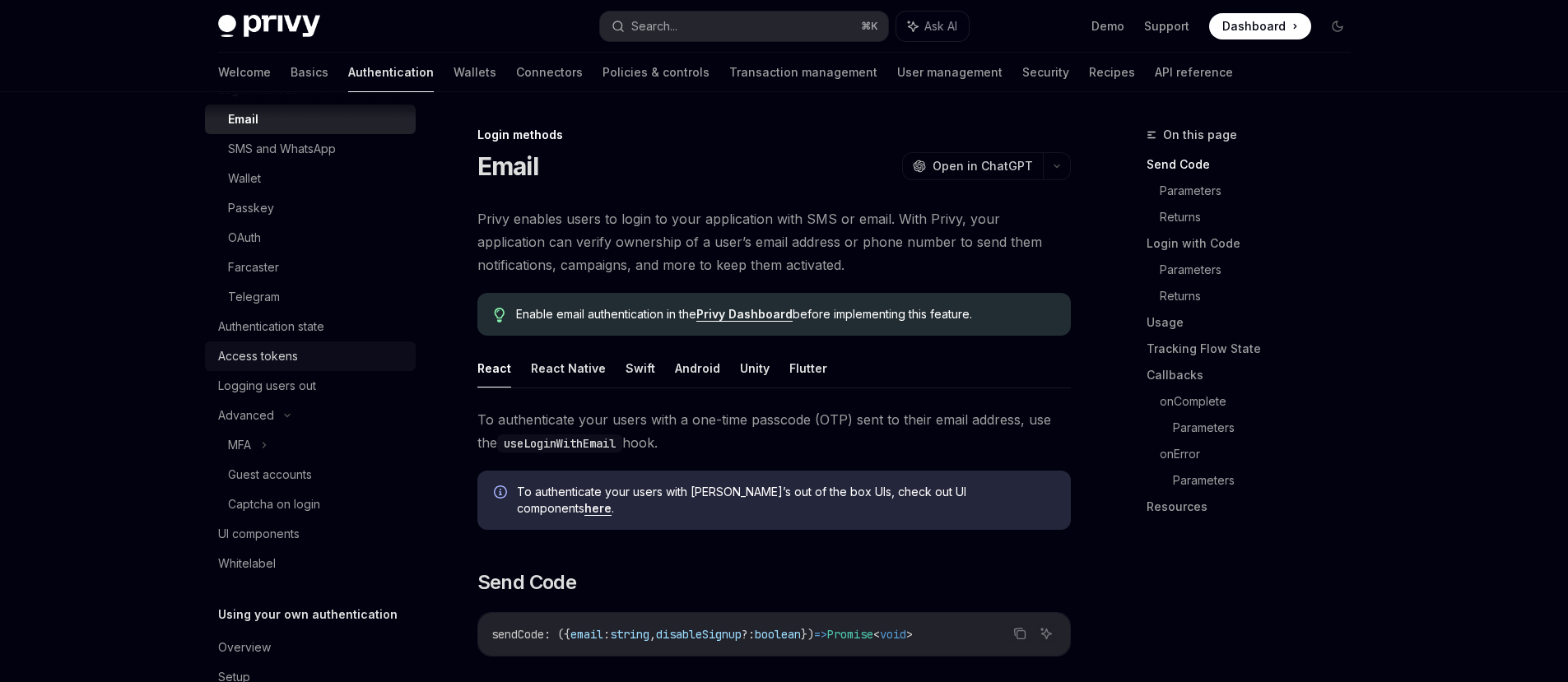
scroll to position [230, 0]
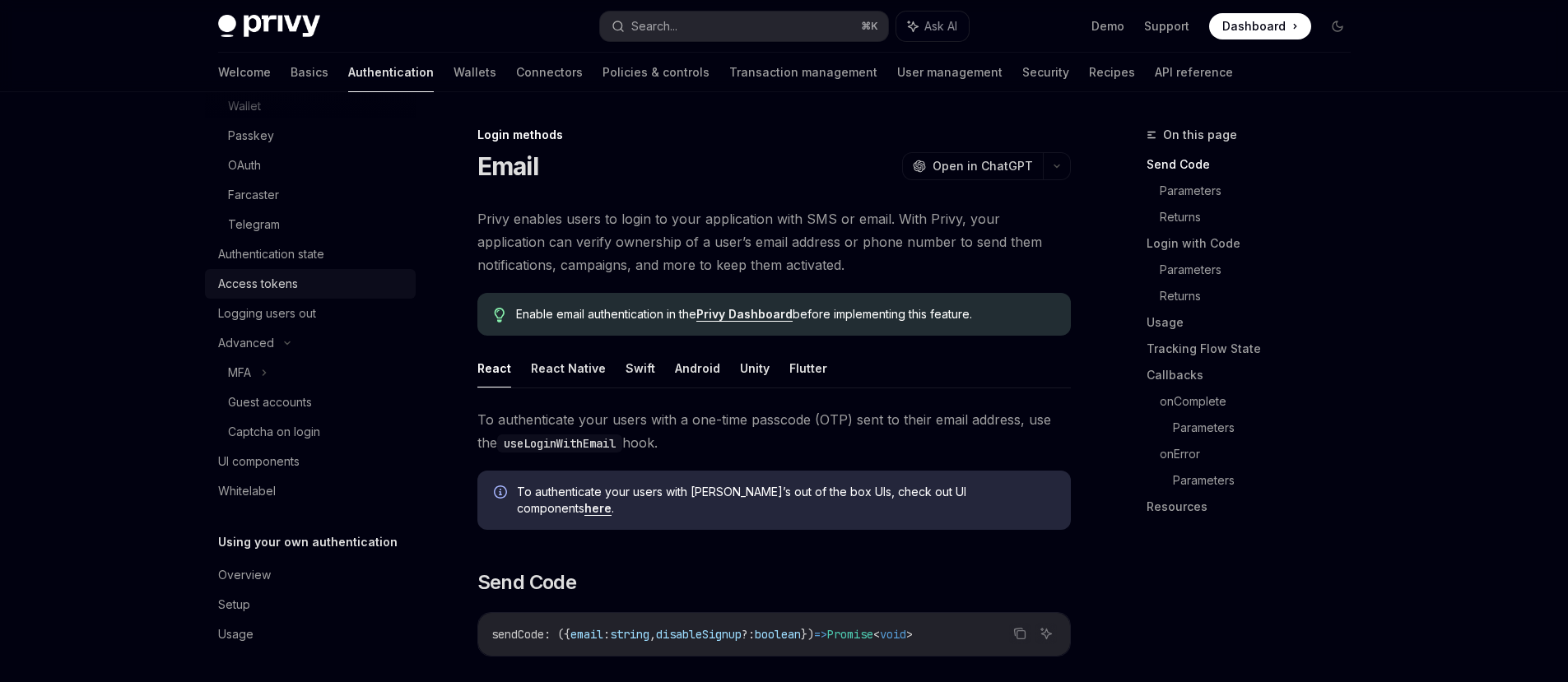
click at [277, 270] on link "Access tokens" at bounding box center [311, 284] width 211 height 29
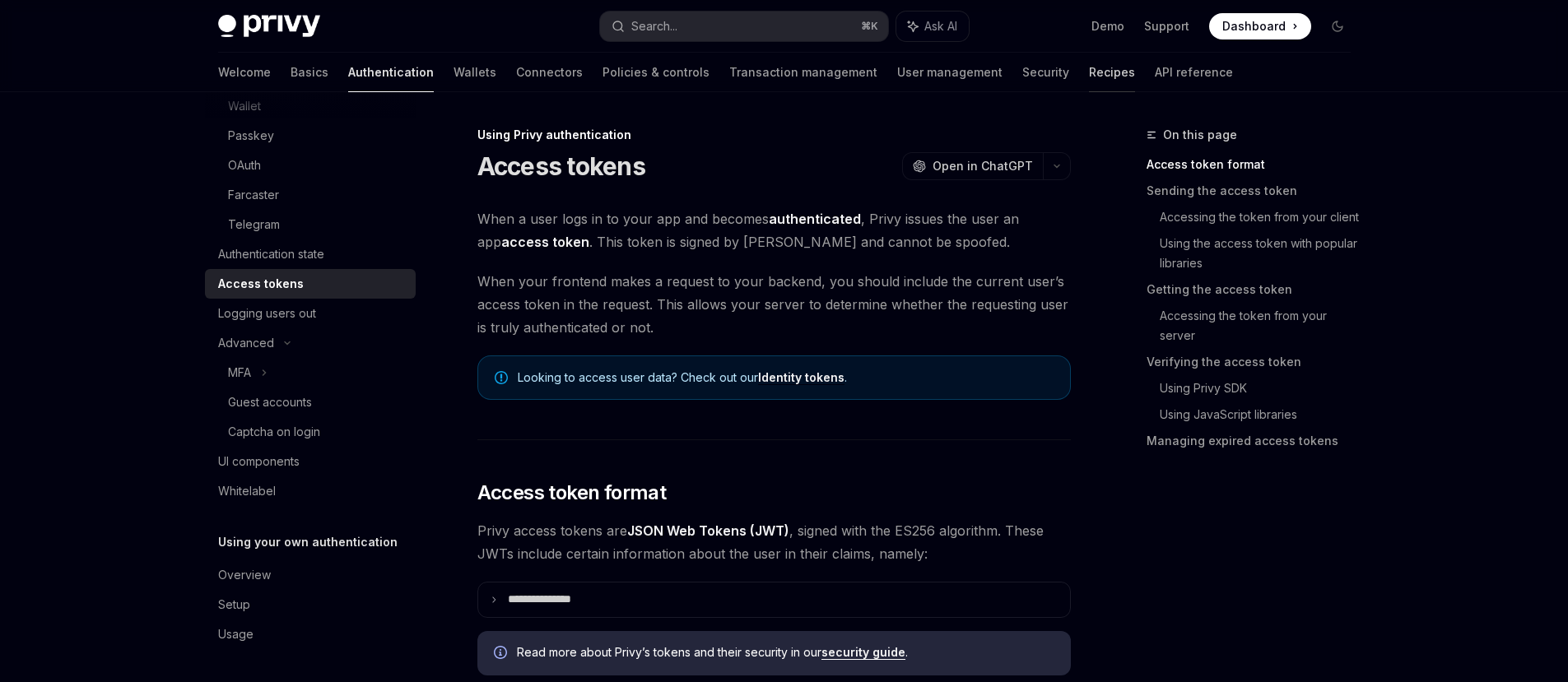
click at [1089, 76] on link "Recipes" at bounding box center [1112, 73] width 46 height 40
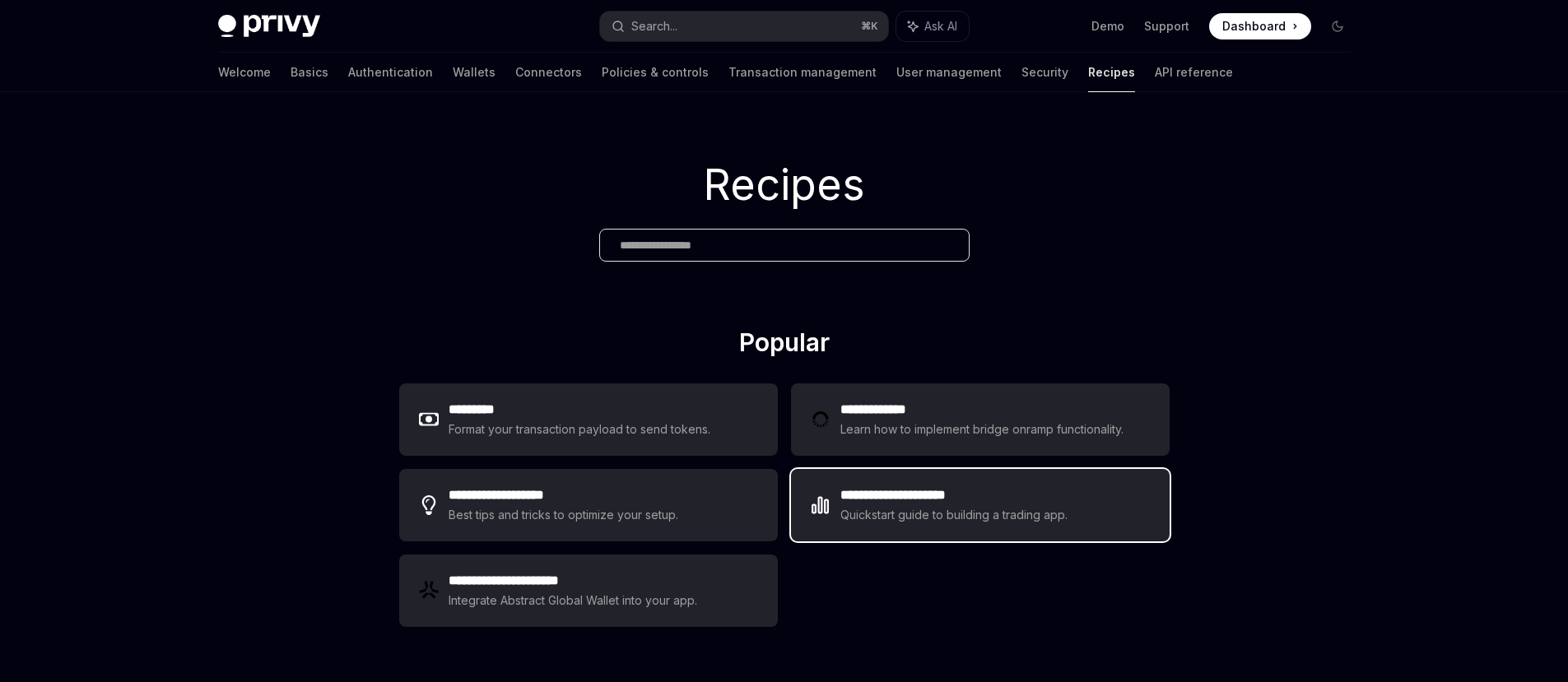
click at [958, 497] on h2 "**********" at bounding box center [955, 495] width 228 height 20
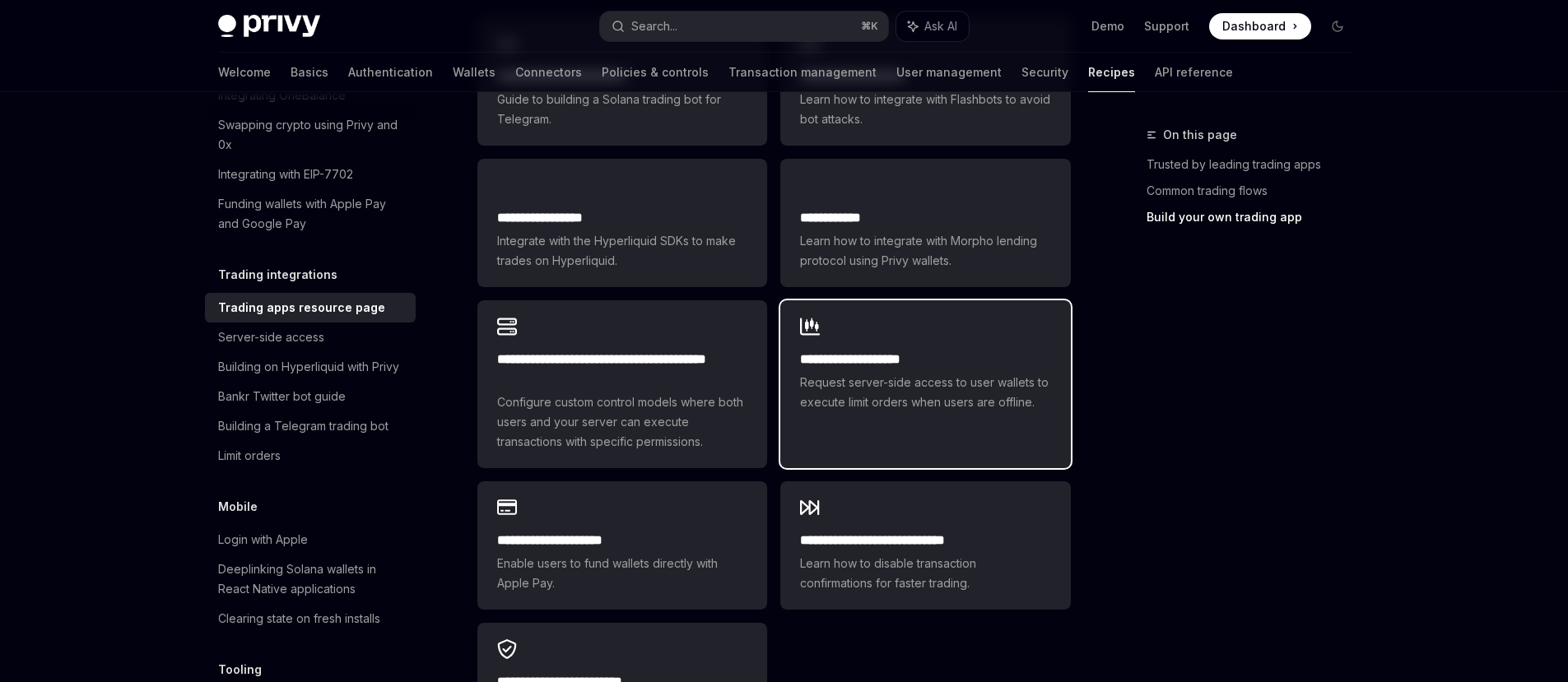
scroll to position [1111, 0]
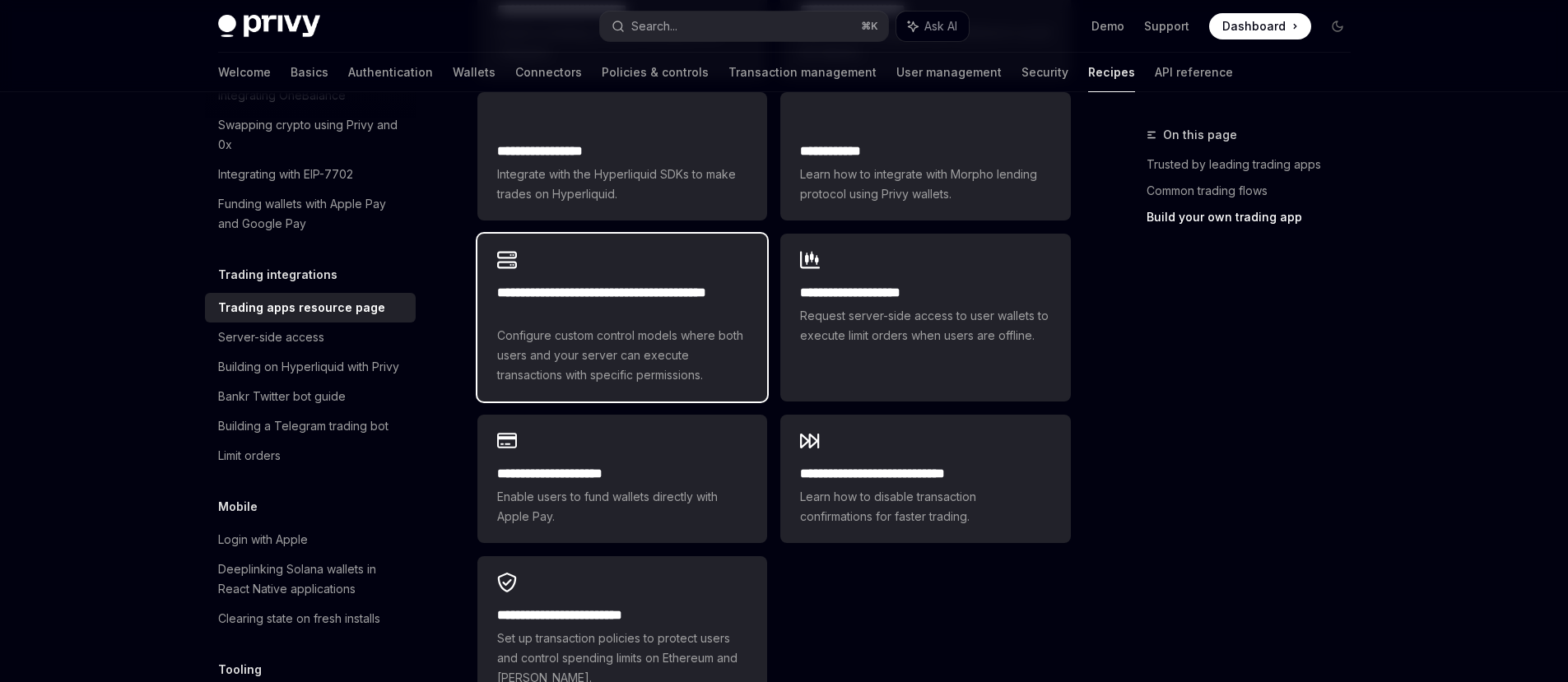
click at [611, 330] on span "Configure custom control models where both users and your server can execute tr…" at bounding box center [623, 355] width 251 height 59
type textarea "*"
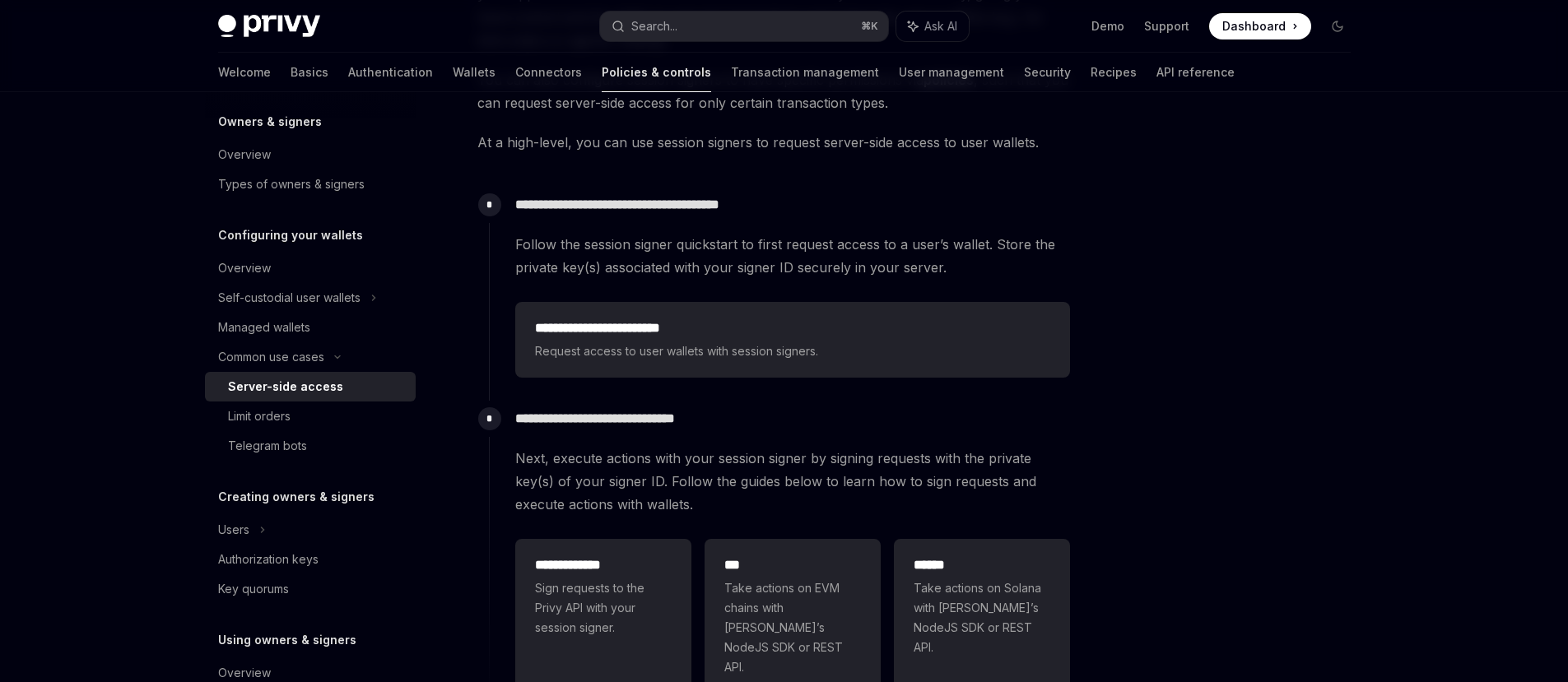
scroll to position [537, 0]
